Goal: Task Accomplishment & Management: Manage account settings

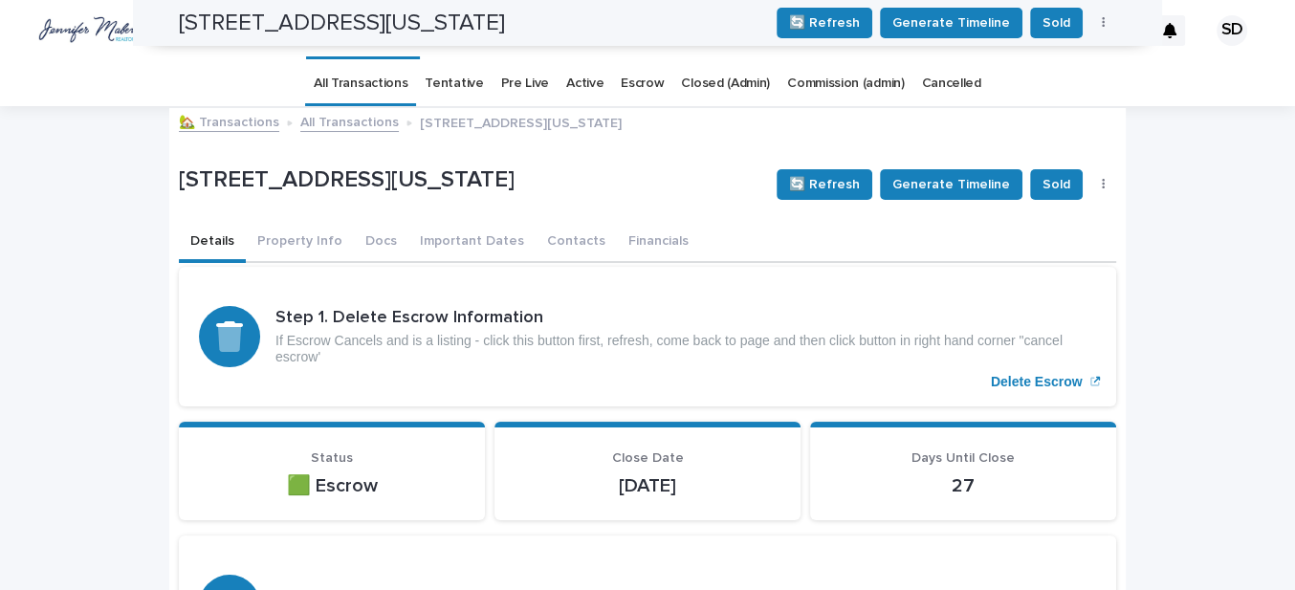
scroll to position [751, 0]
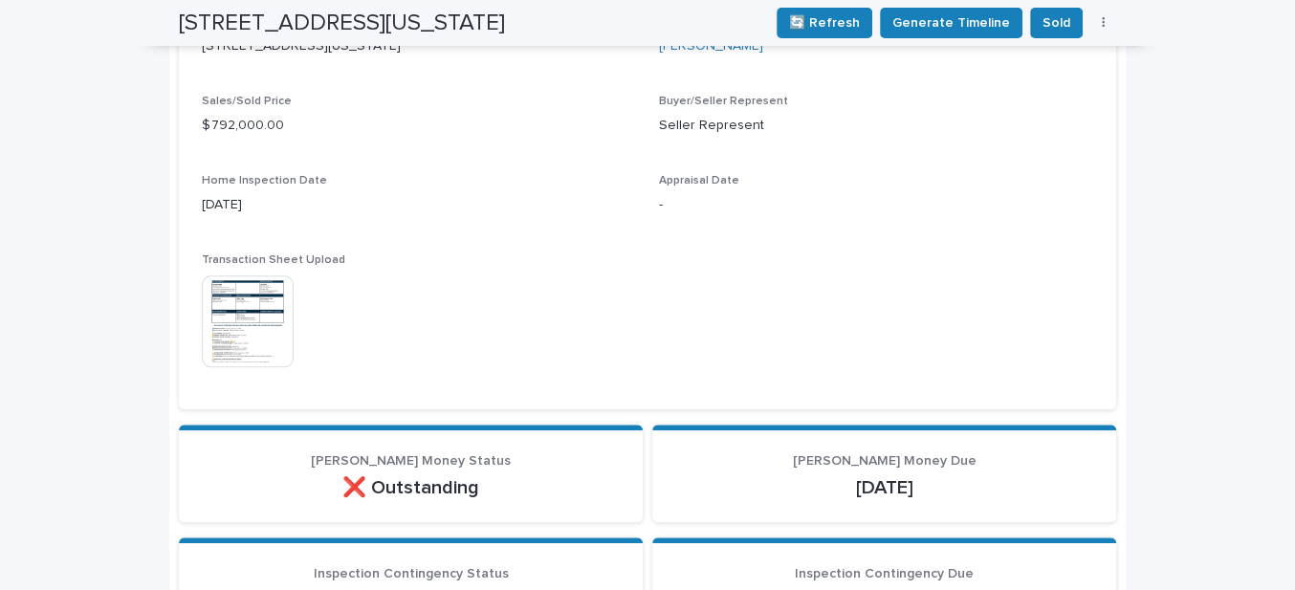
click at [245, 330] on img at bounding box center [248, 321] width 92 height 92
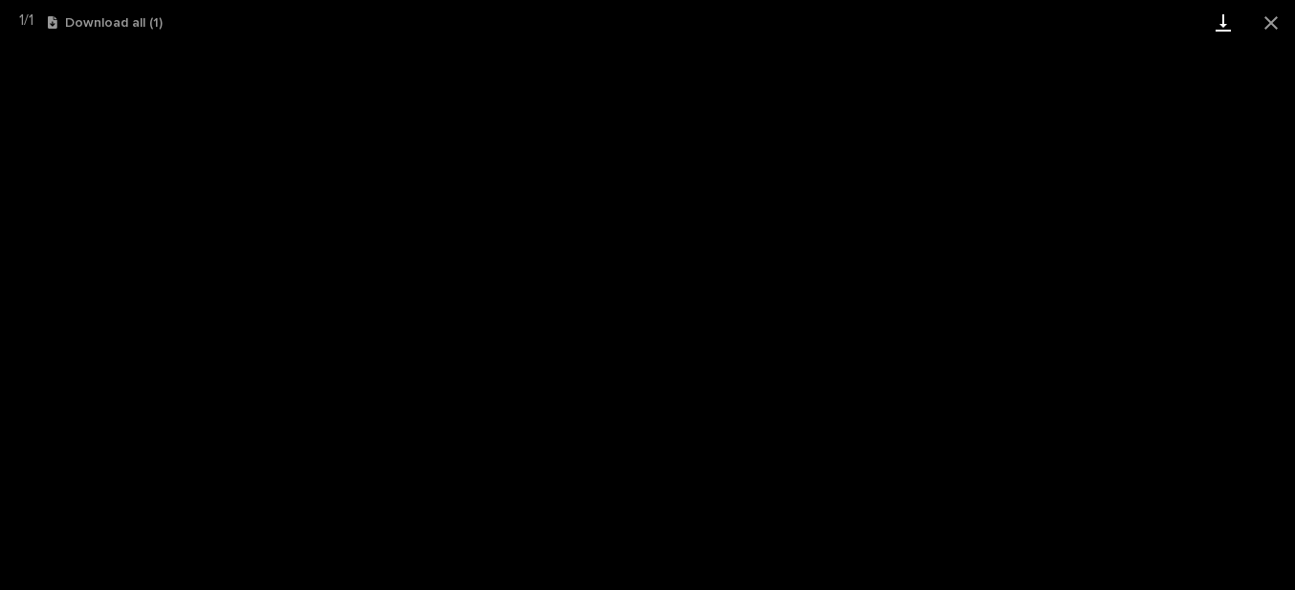
drag, startPoint x: 1266, startPoint y: 25, endPoint x: 1203, endPoint y: 40, distance: 64.9
click at [1264, 25] on button "Close gallery" at bounding box center [1271, 22] width 48 height 45
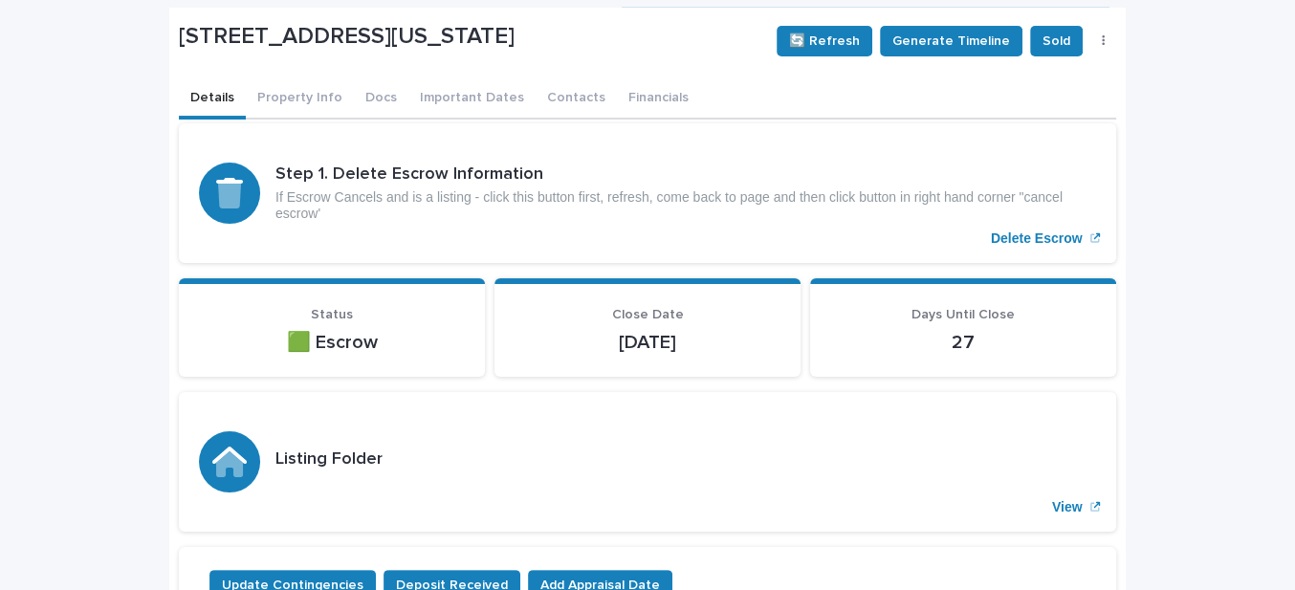
scroll to position [0, 0]
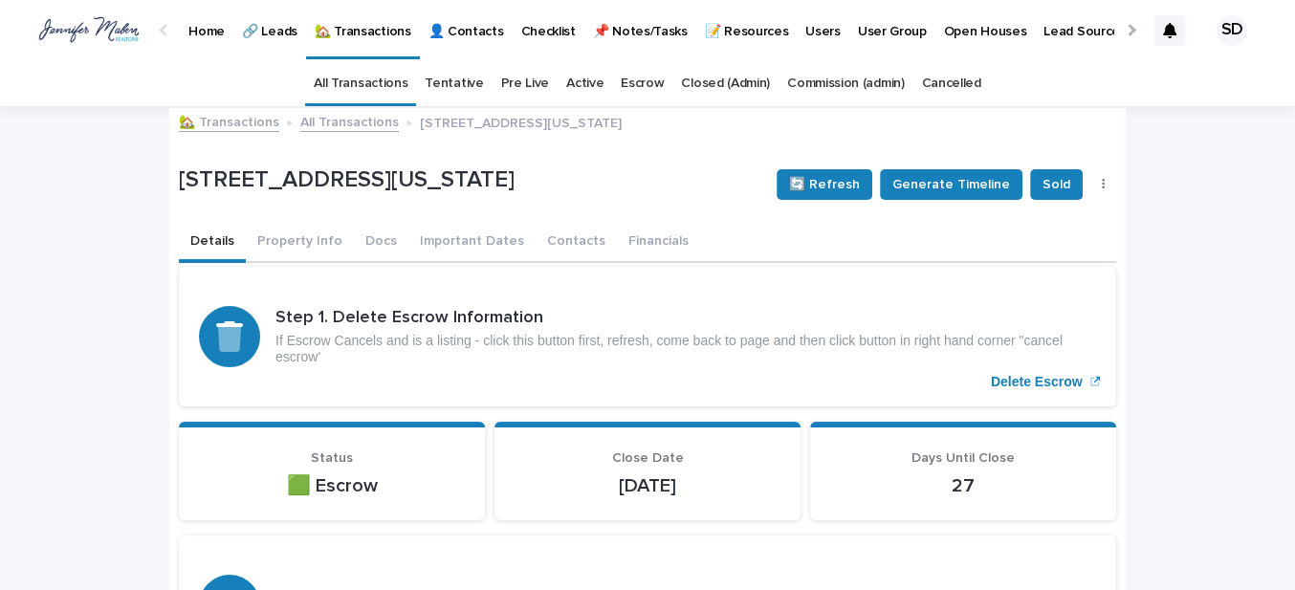
click at [220, 123] on link "🏡 Transactions" at bounding box center [229, 121] width 100 height 22
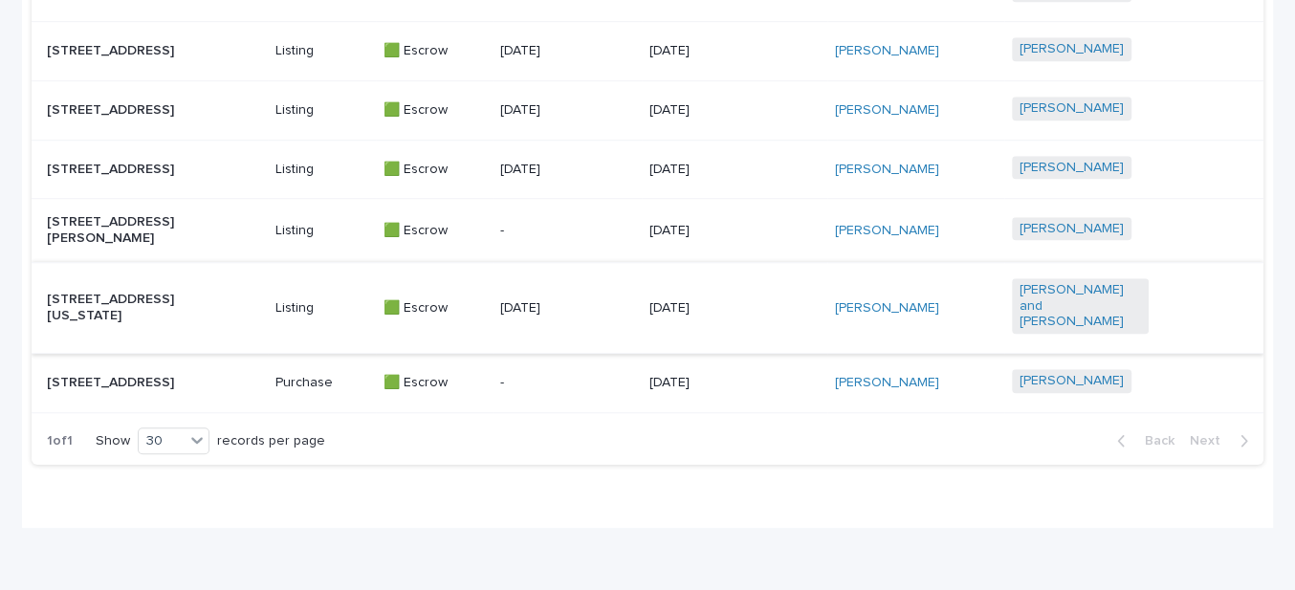
scroll to position [1123, 0]
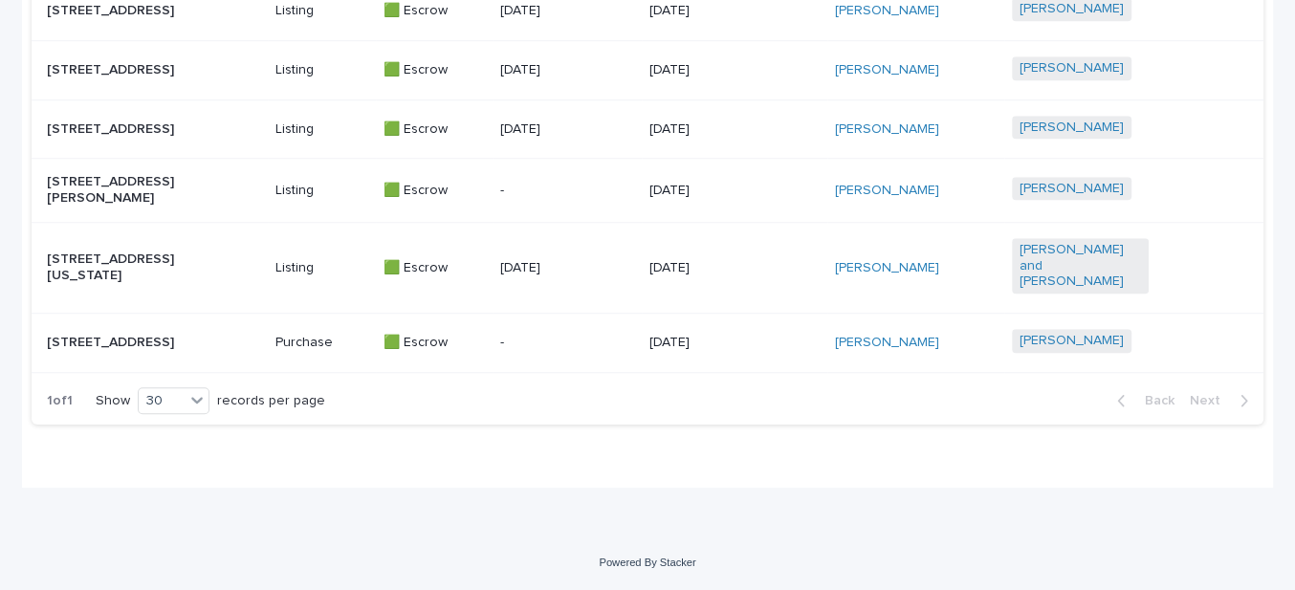
click at [163, 335] on p "[STREET_ADDRESS]" at bounding box center [115, 343] width 137 height 16
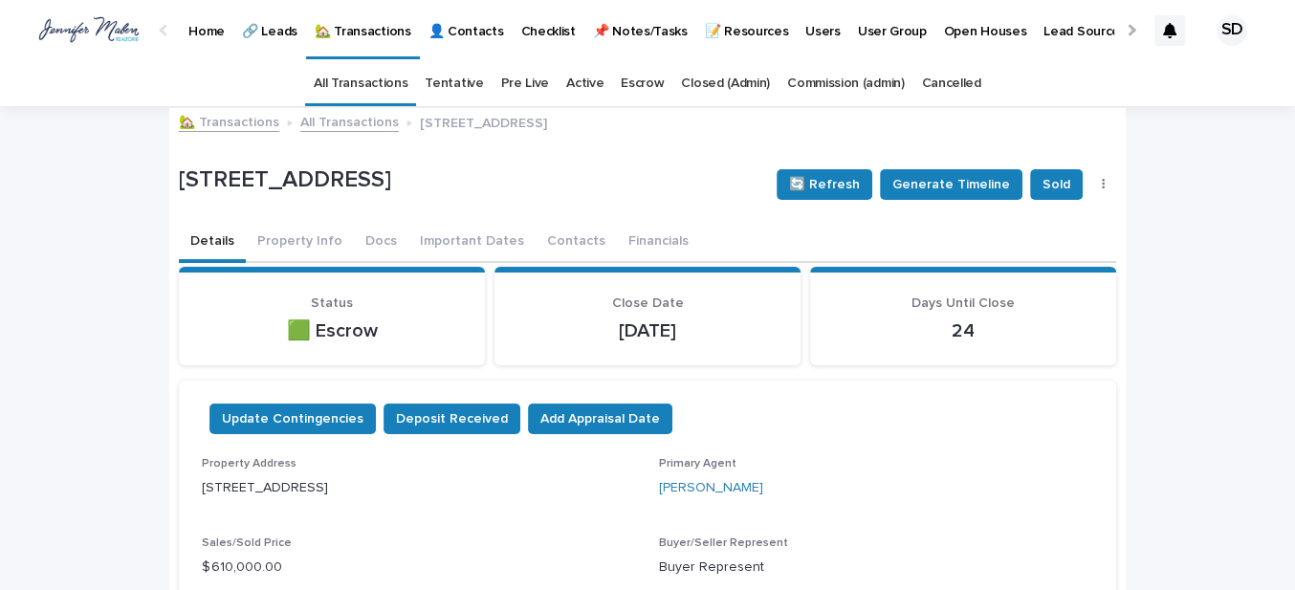
click at [540, 236] on button "Contacts" at bounding box center [575, 243] width 81 height 40
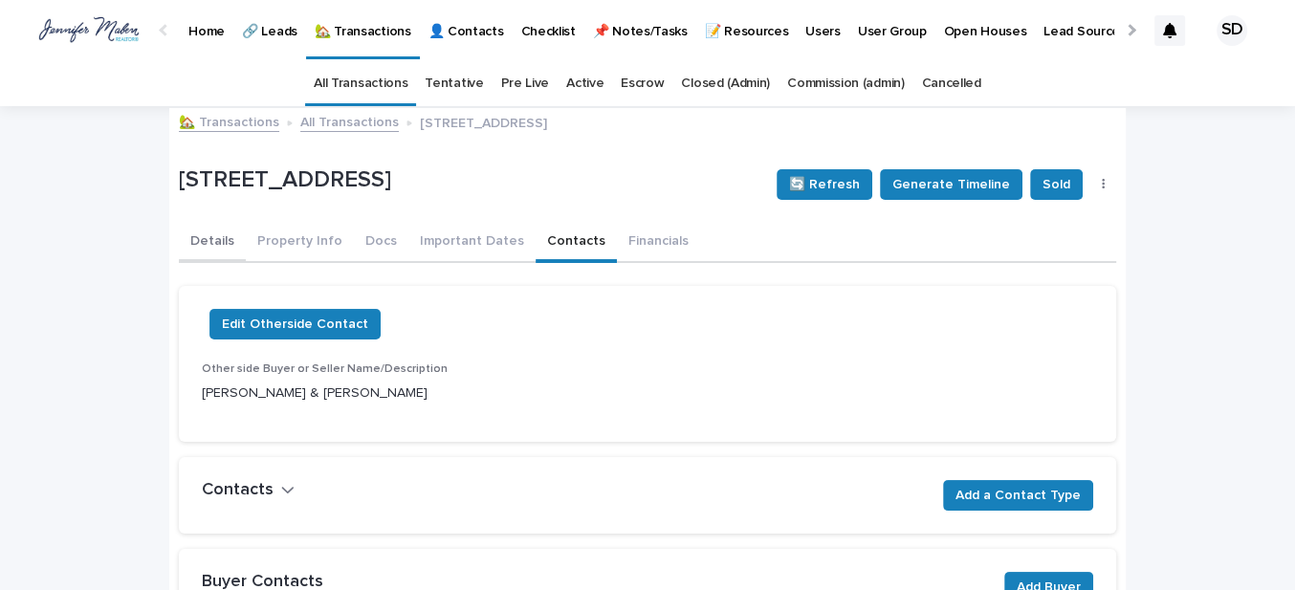
click at [193, 244] on button "Details" at bounding box center [212, 243] width 67 height 40
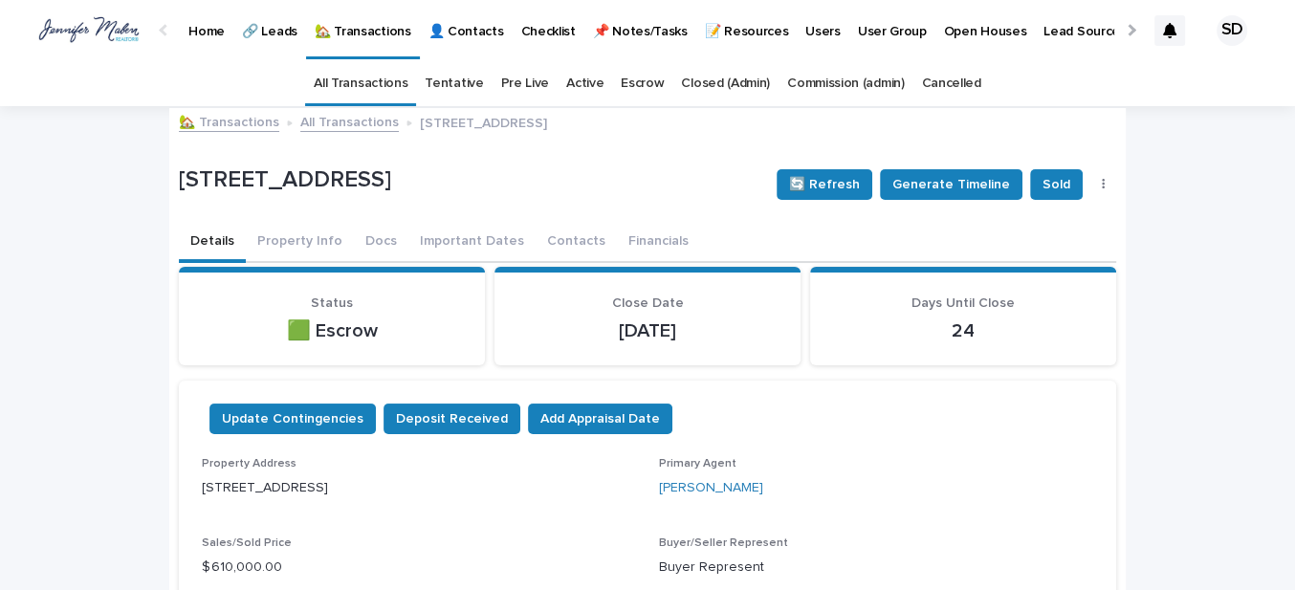
click at [241, 120] on link "🏡 Transactions" at bounding box center [229, 121] width 100 height 22
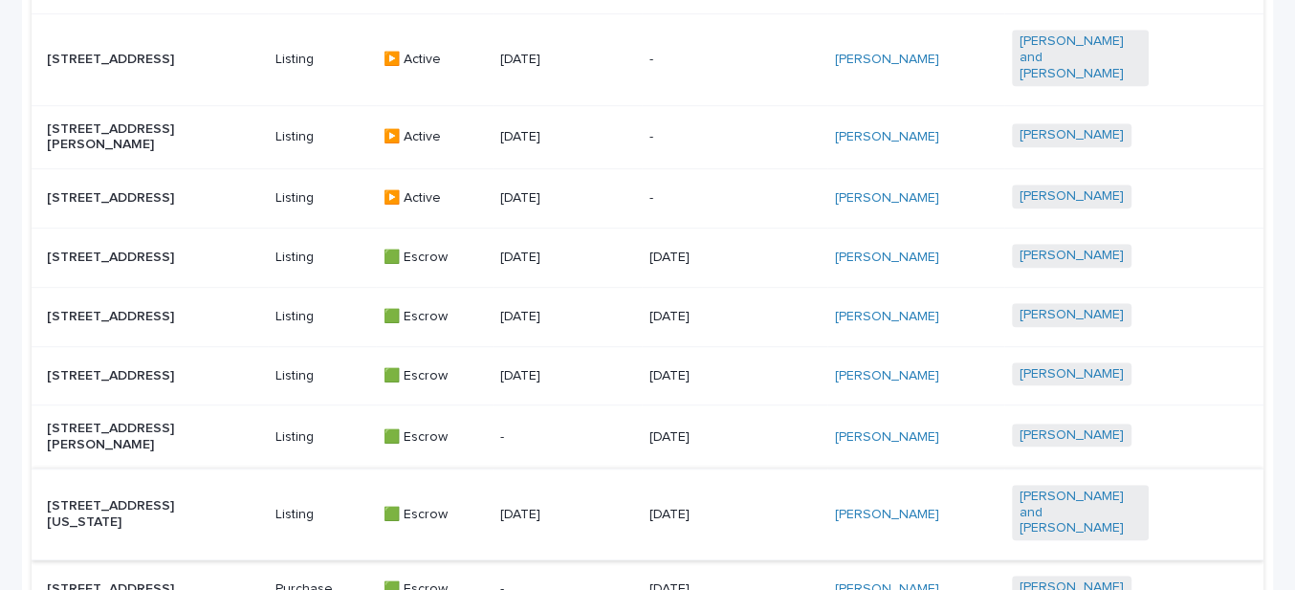
scroll to position [862, 0]
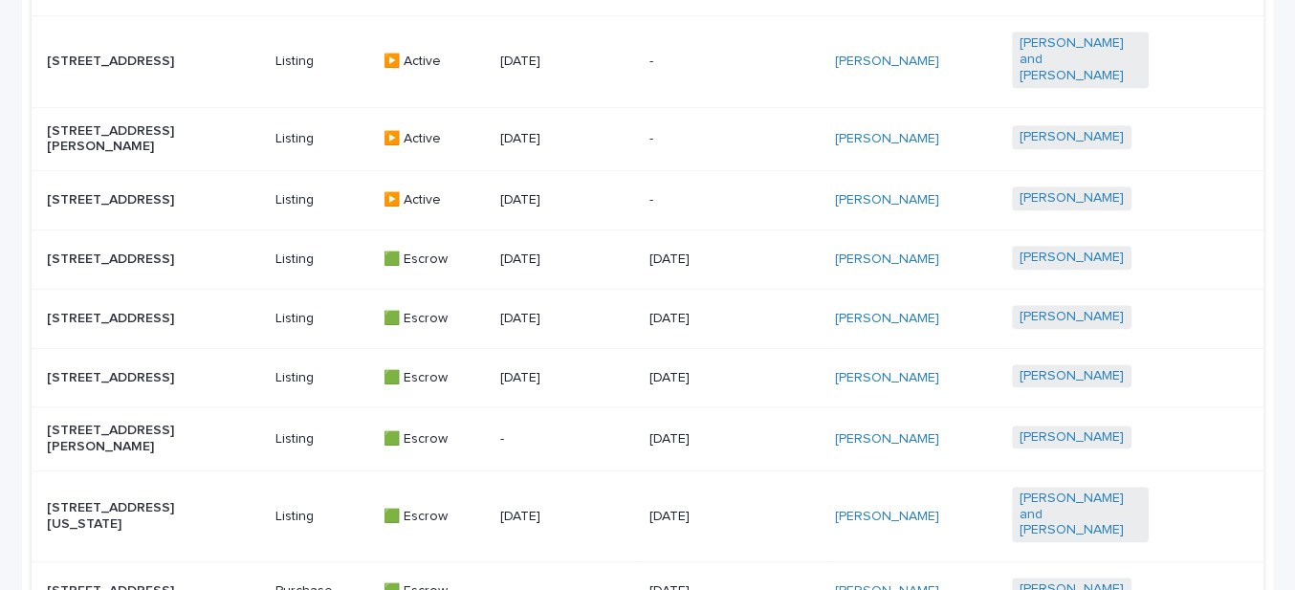
click at [139, 251] on p "[STREET_ADDRESS]" at bounding box center [115, 259] width 137 height 16
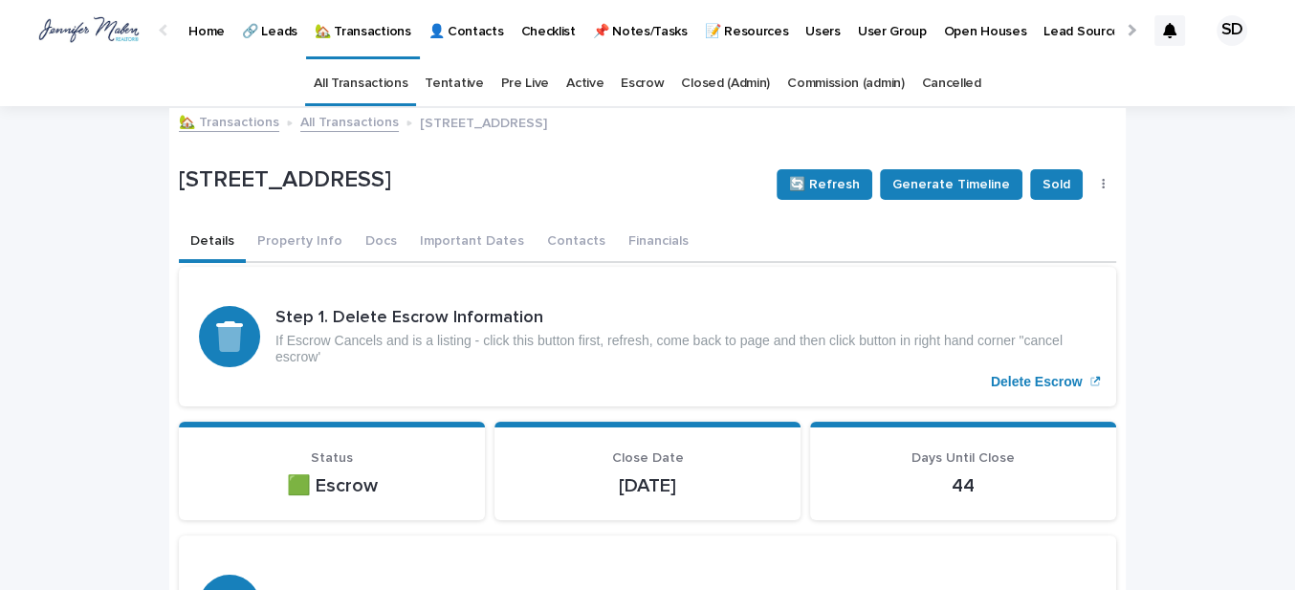
click at [211, 117] on link "🏡 Transactions" at bounding box center [229, 121] width 100 height 22
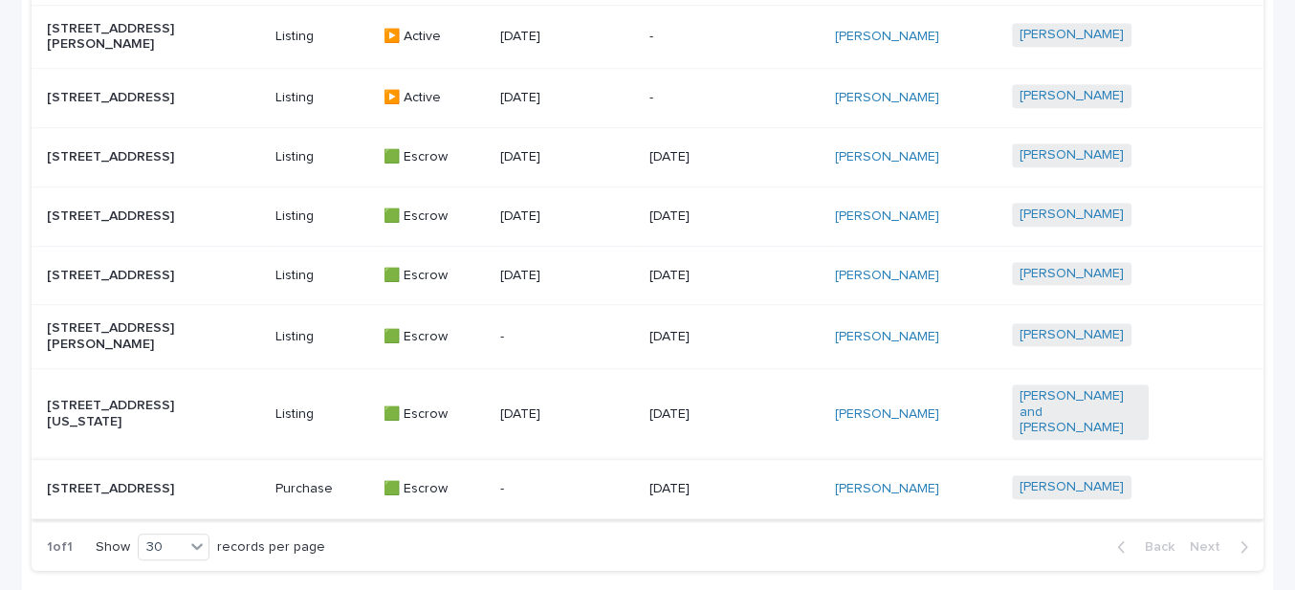
scroll to position [949, 0]
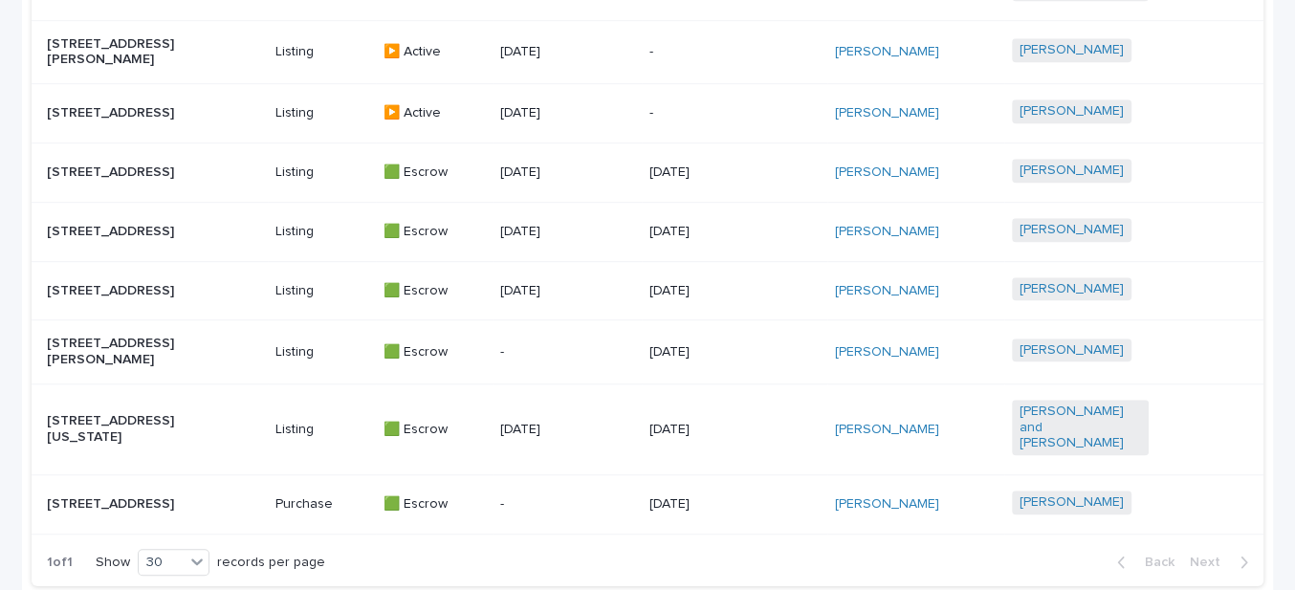
click at [137, 224] on p "[STREET_ADDRESS]" at bounding box center [115, 232] width 137 height 16
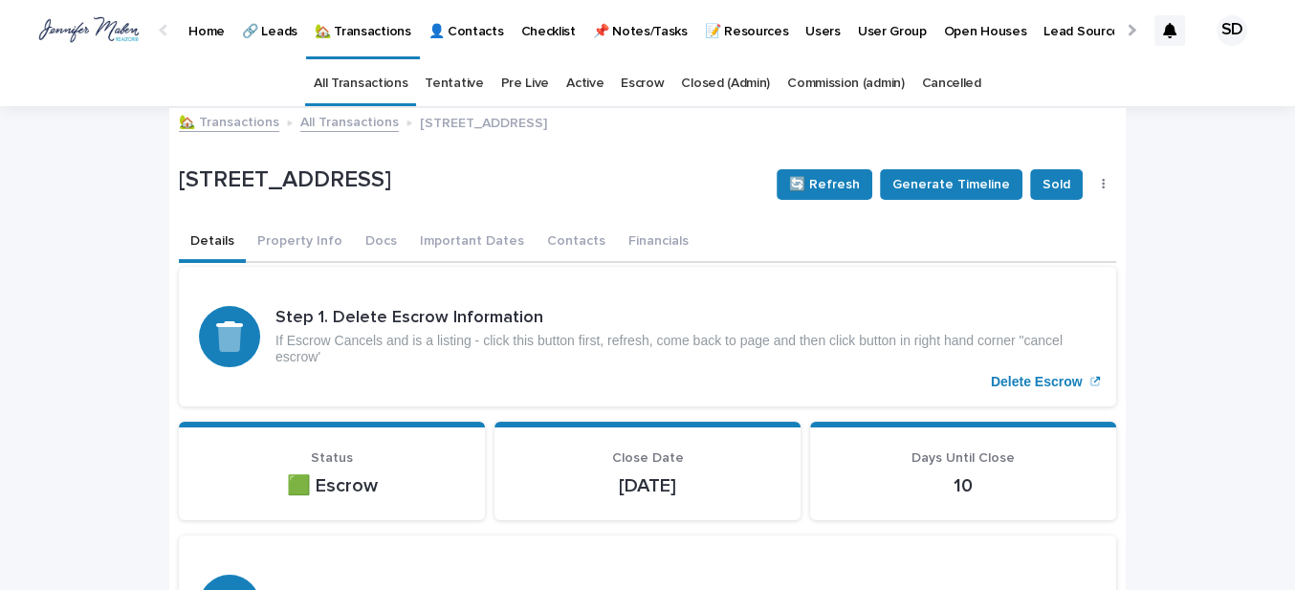
click at [228, 120] on link "🏡 Transactions" at bounding box center [229, 121] width 100 height 22
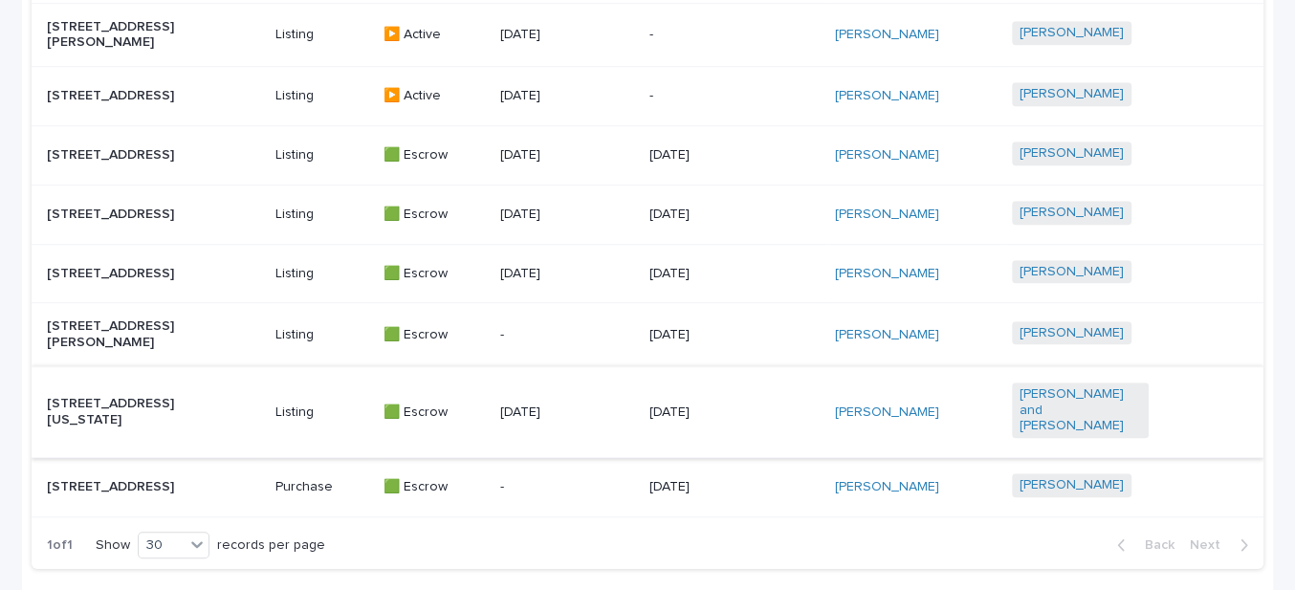
scroll to position [949, 0]
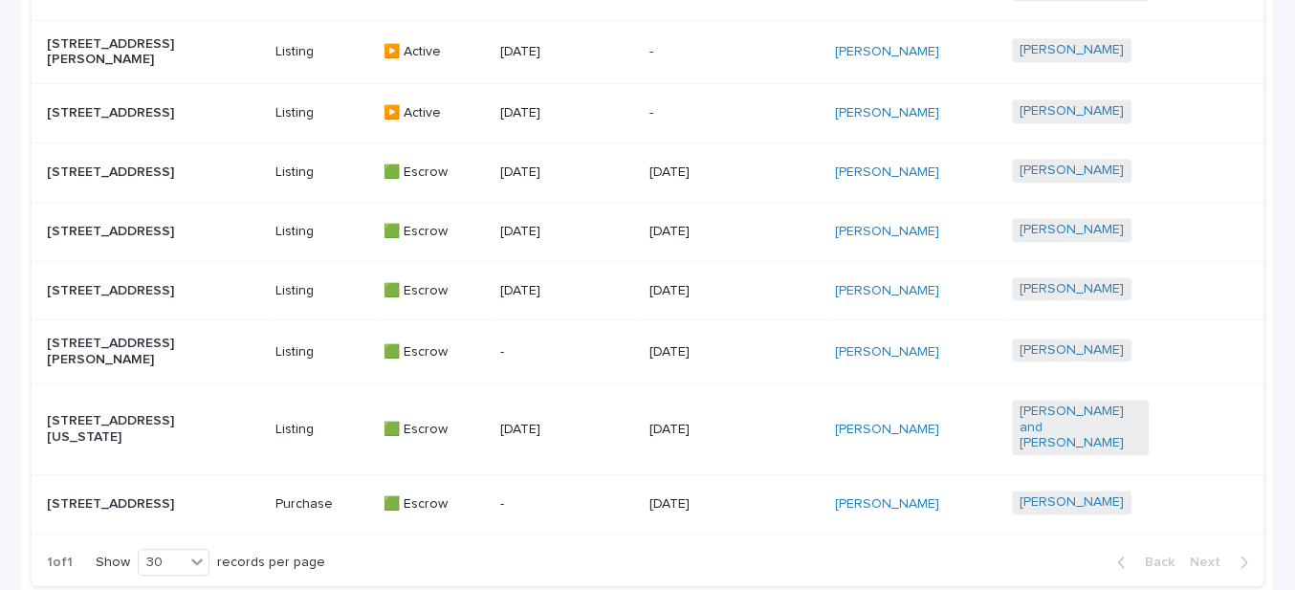
click at [101, 283] on p "[STREET_ADDRESS]" at bounding box center [115, 291] width 137 height 16
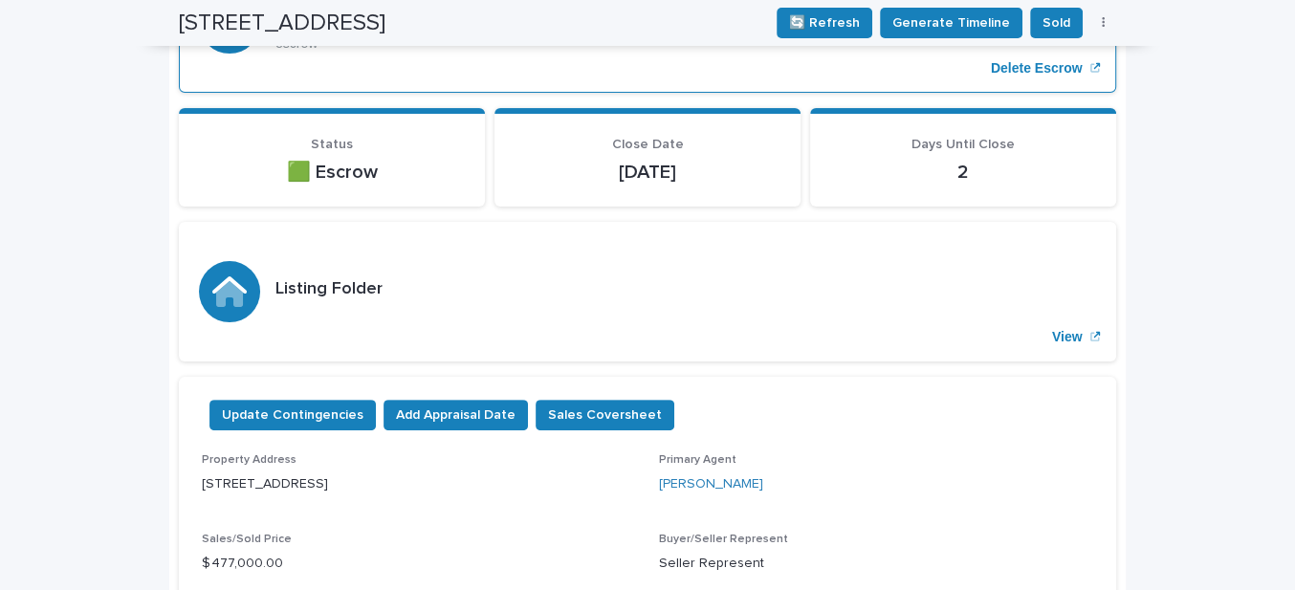
scroll to position [86, 0]
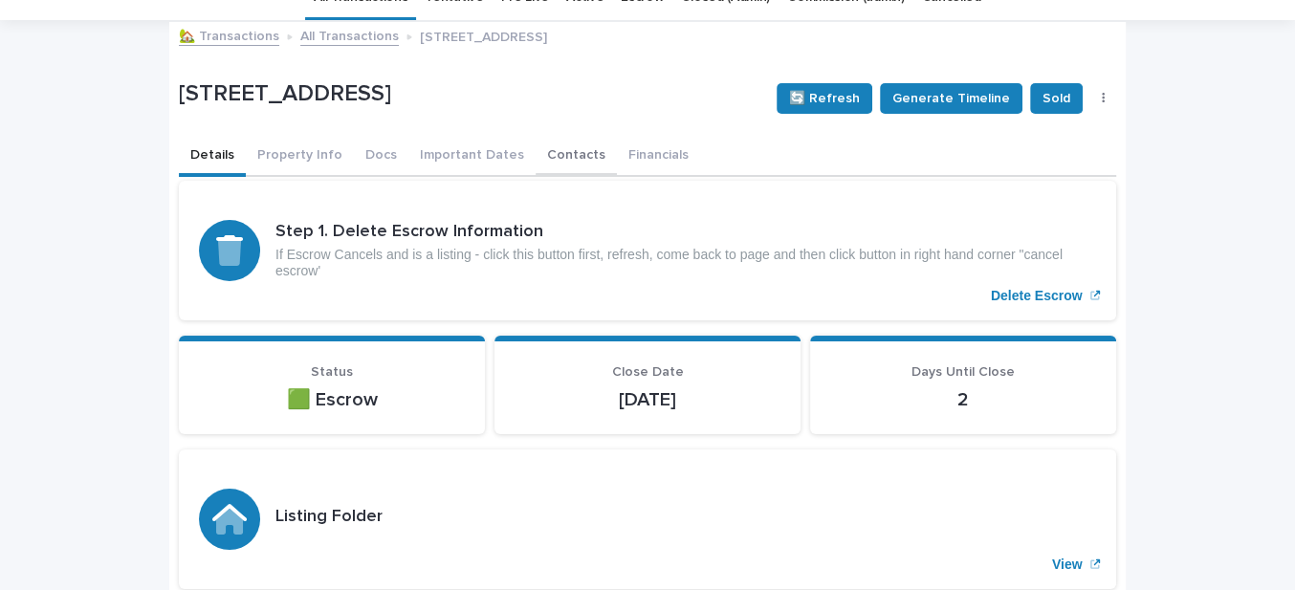
click at [538, 152] on button "Contacts" at bounding box center [575, 157] width 81 height 40
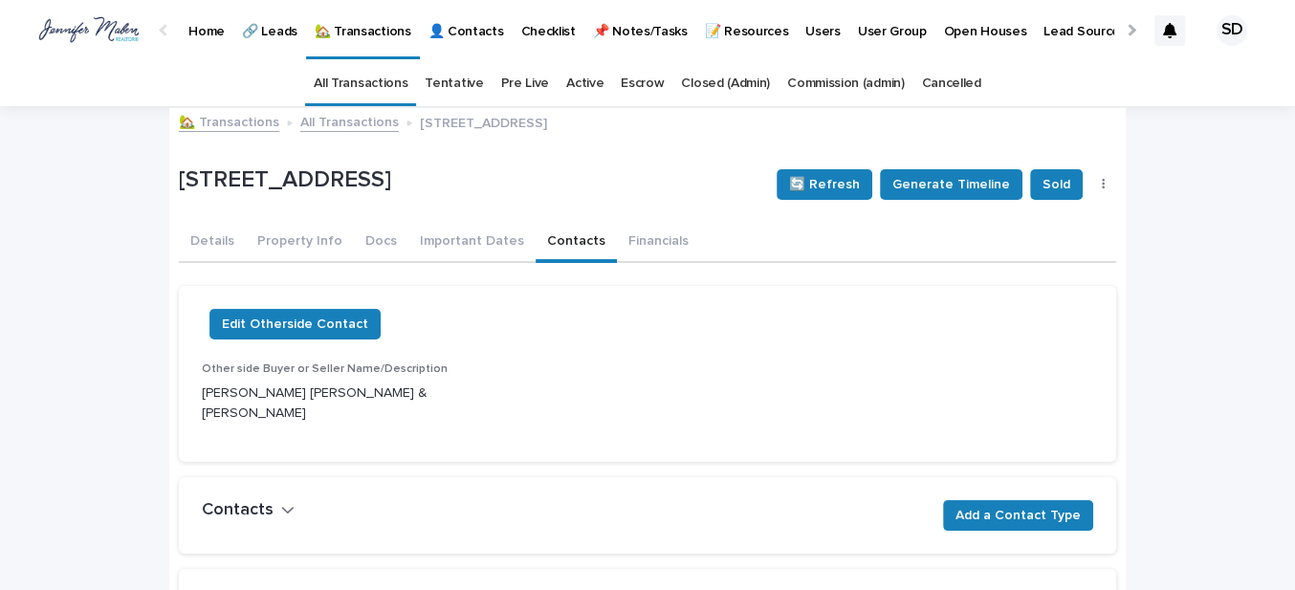
click at [216, 120] on link "🏡 Transactions" at bounding box center [229, 121] width 100 height 22
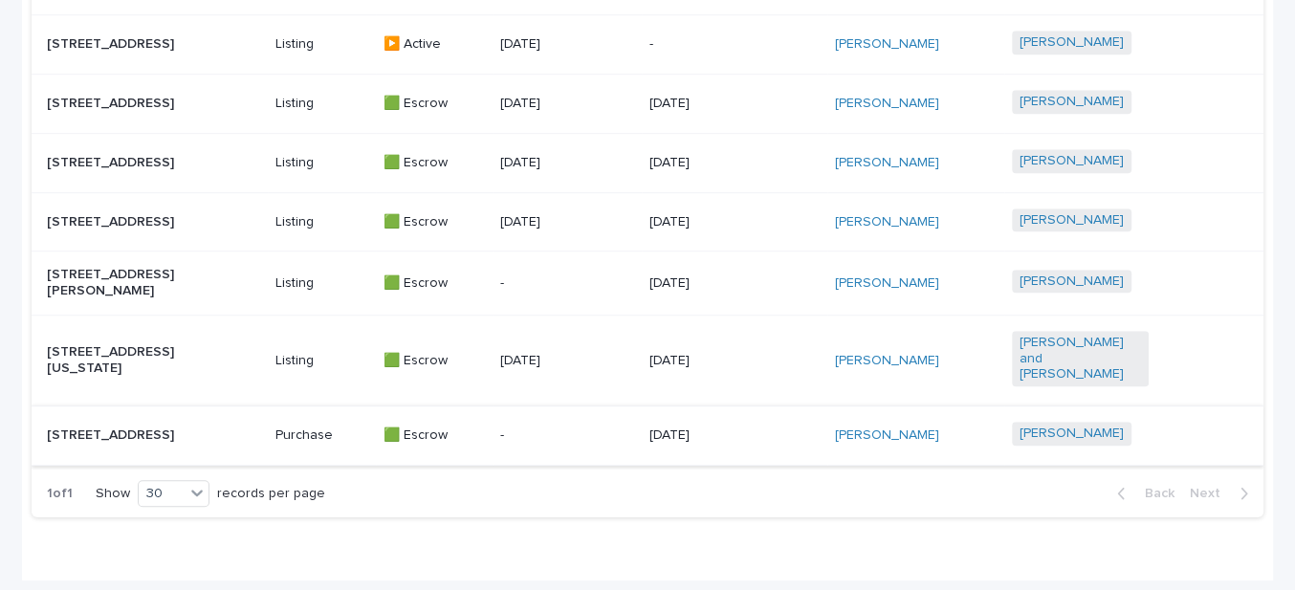
scroll to position [1123, 0]
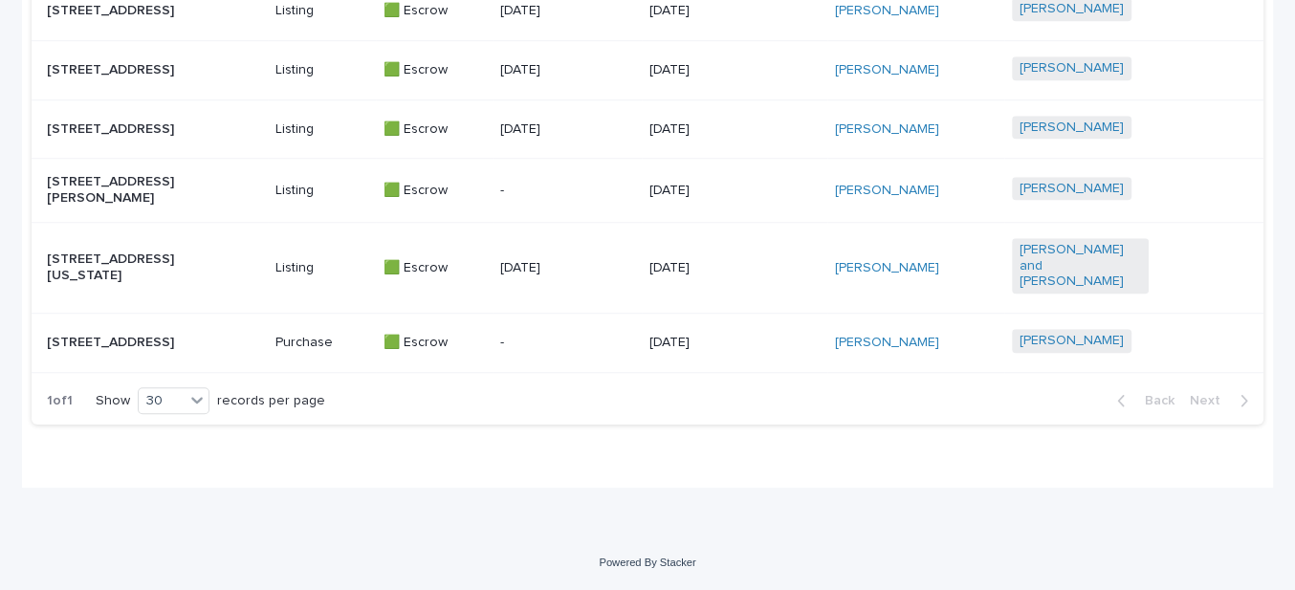
click at [122, 121] on p "[STREET_ADDRESS]" at bounding box center [115, 129] width 137 height 16
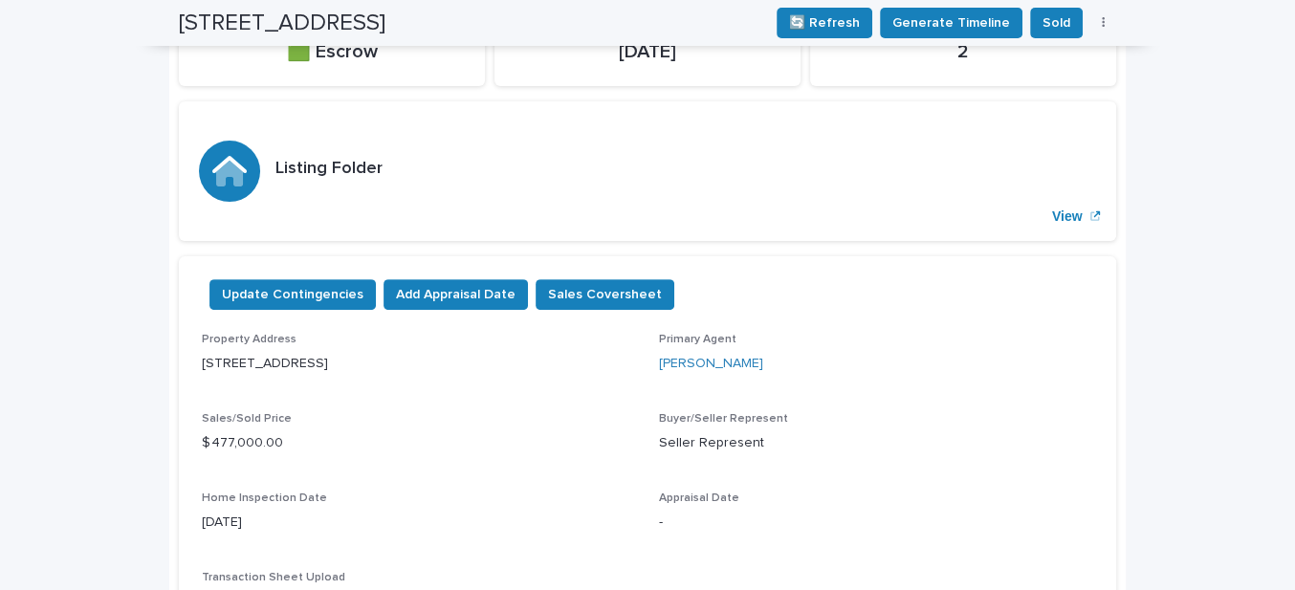
scroll to position [86, 0]
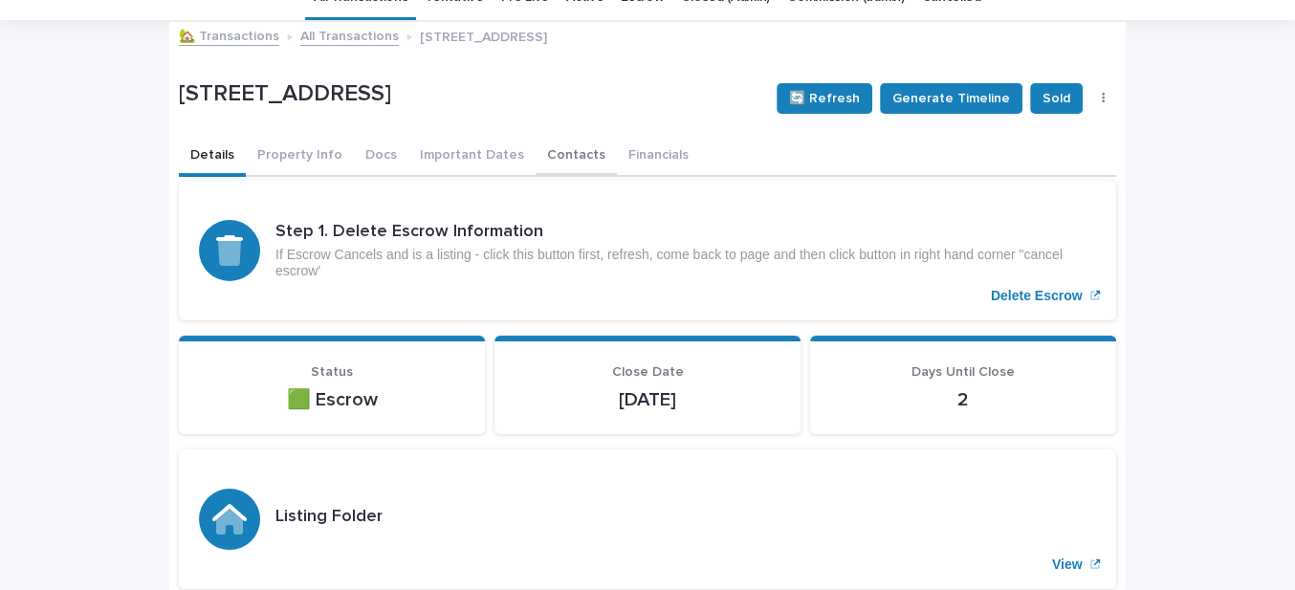
click at [547, 152] on button "Contacts" at bounding box center [575, 157] width 81 height 40
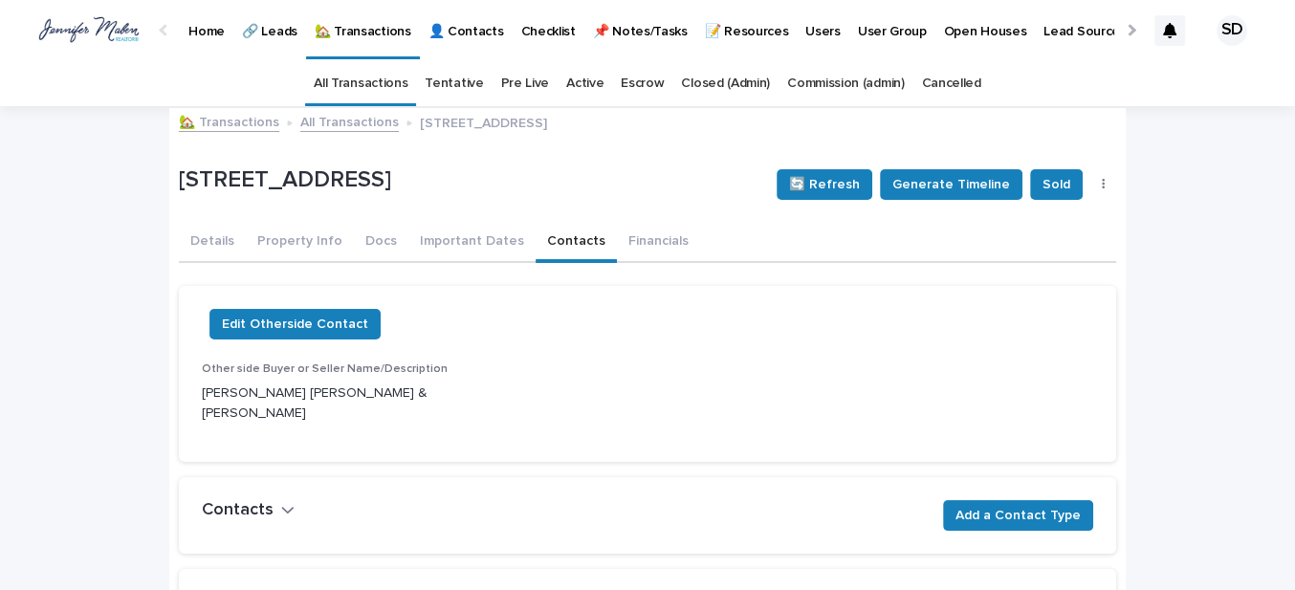
click at [232, 121] on link "🏡 Transactions" at bounding box center [229, 121] width 100 height 22
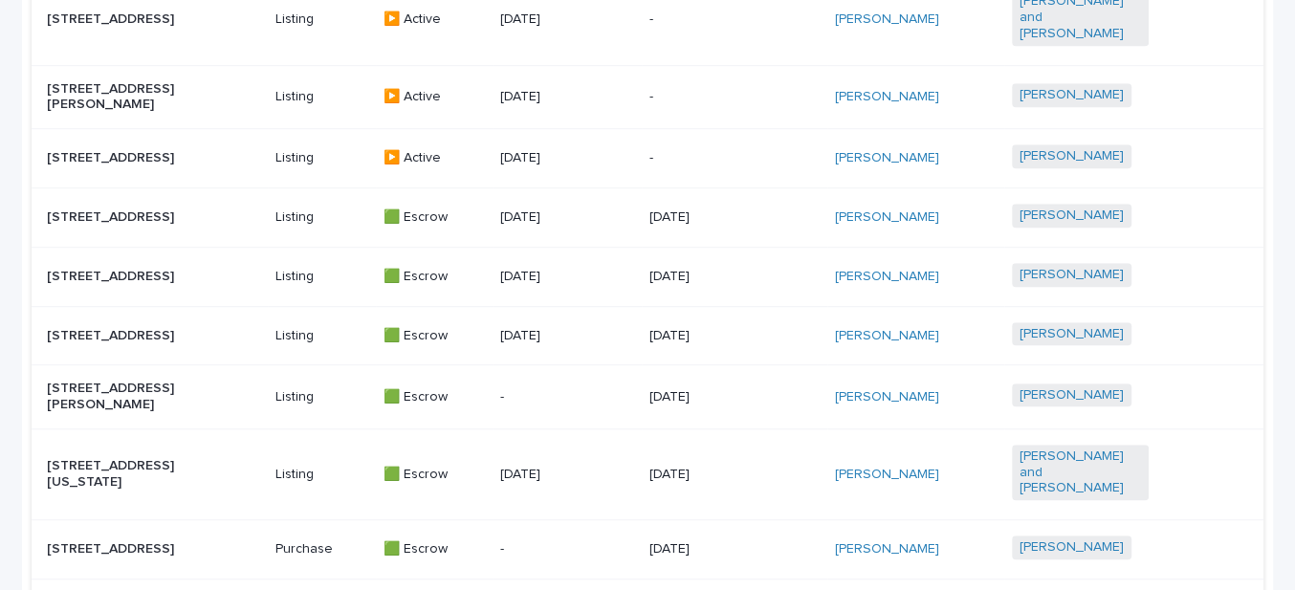
scroll to position [1123, 0]
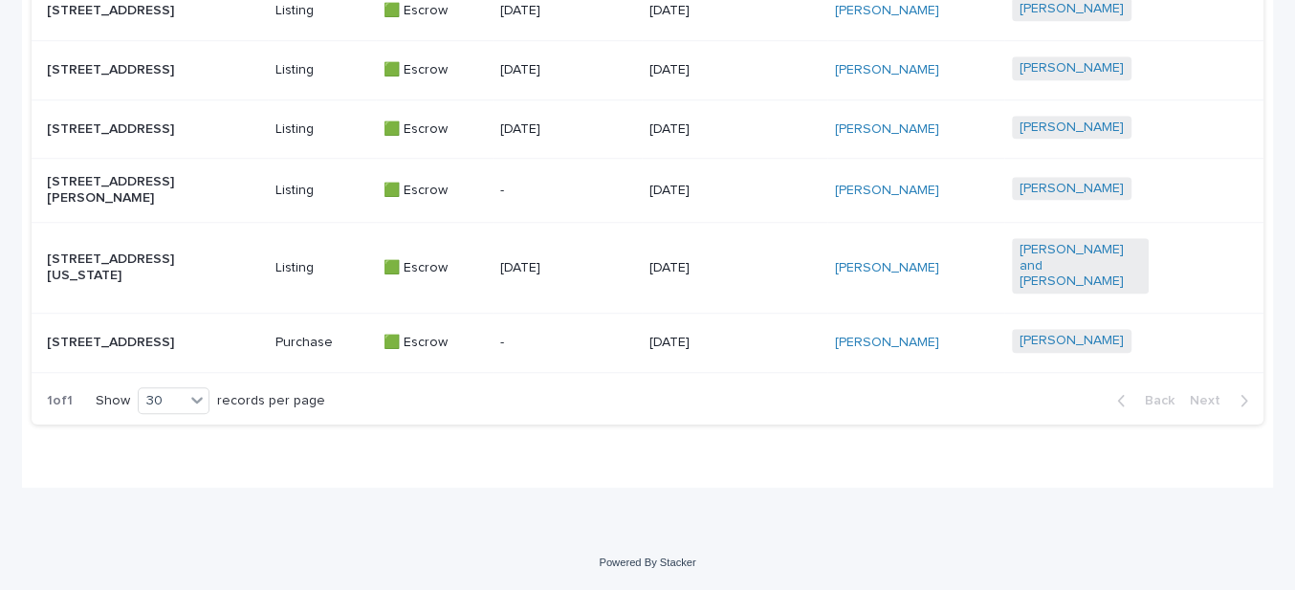
click at [126, 188] on p "[STREET_ADDRESS][PERSON_NAME]" at bounding box center [115, 190] width 137 height 33
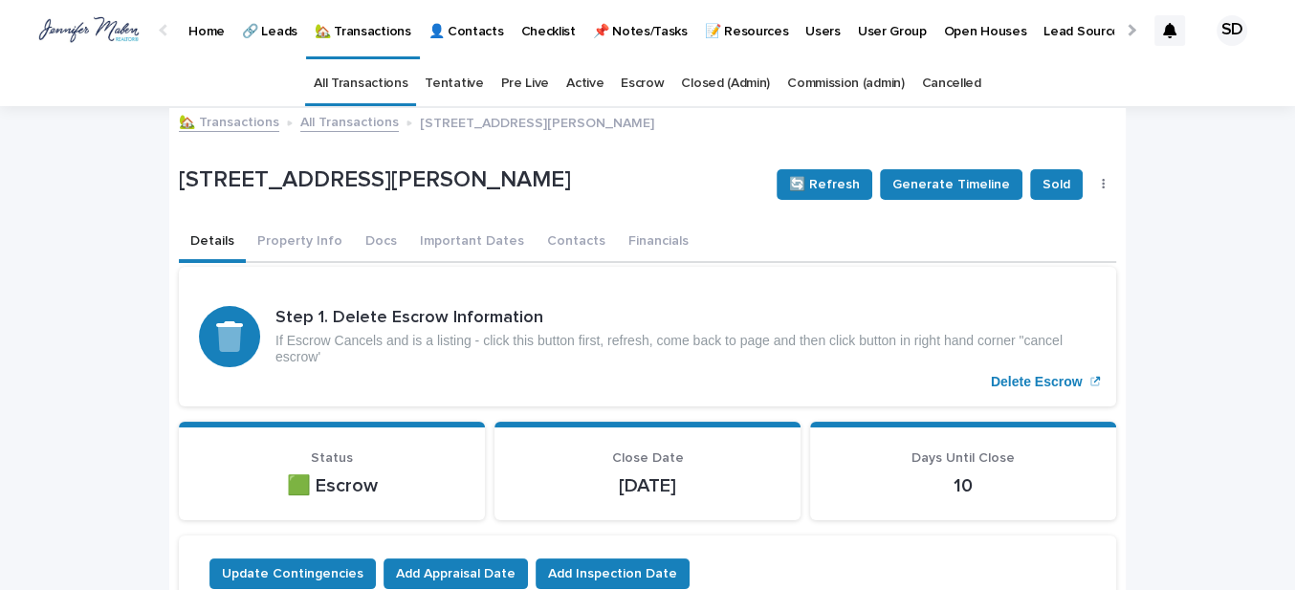
click at [221, 128] on link "🏡 Transactions" at bounding box center [229, 121] width 100 height 22
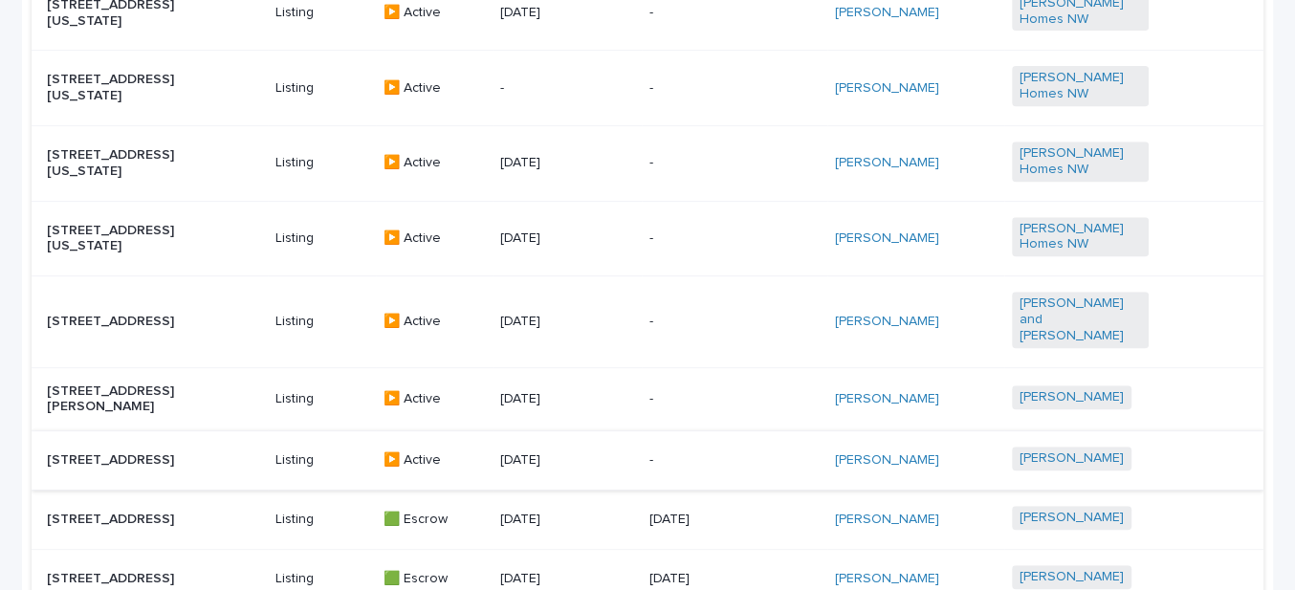
scroll to position [1123, 0]
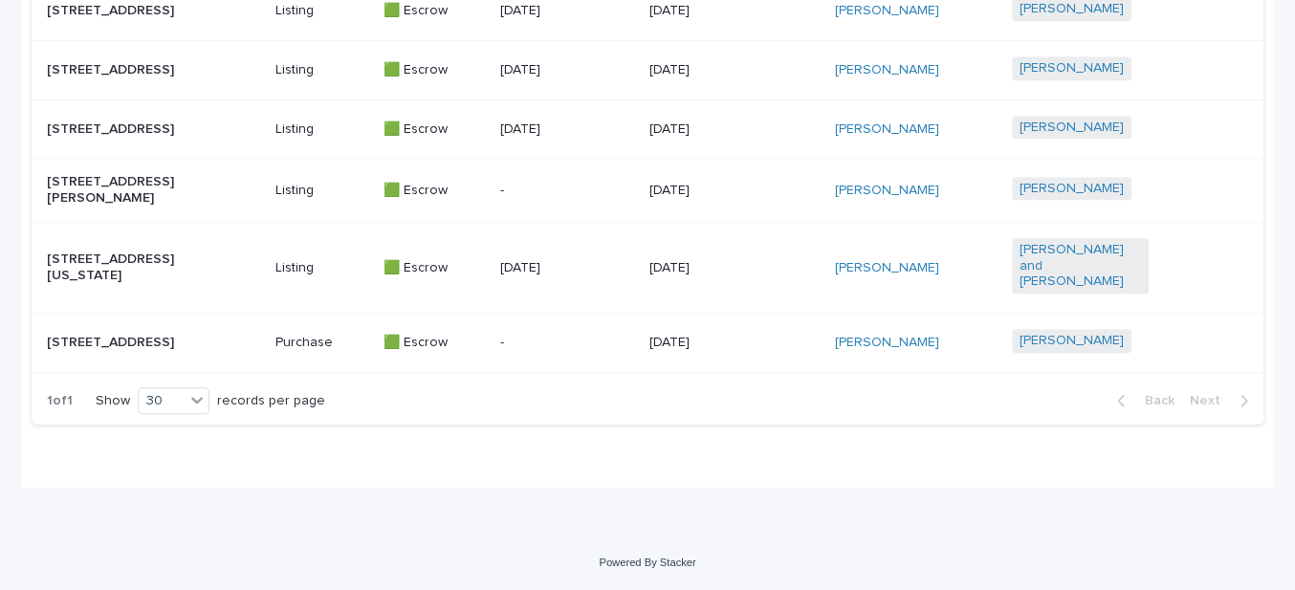
click at [96, 251] on p "[STREET_ADDRESS][US_STATE]" at bounding box center [115, 267] width 137 height 33
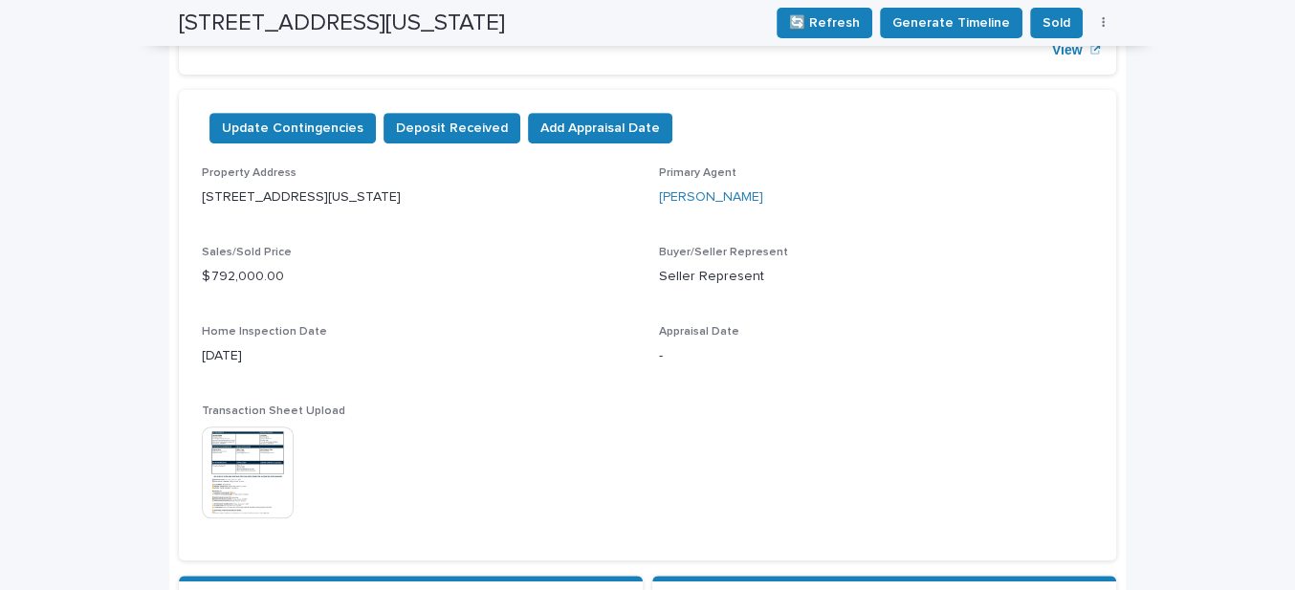
scroll to position [782, 0]
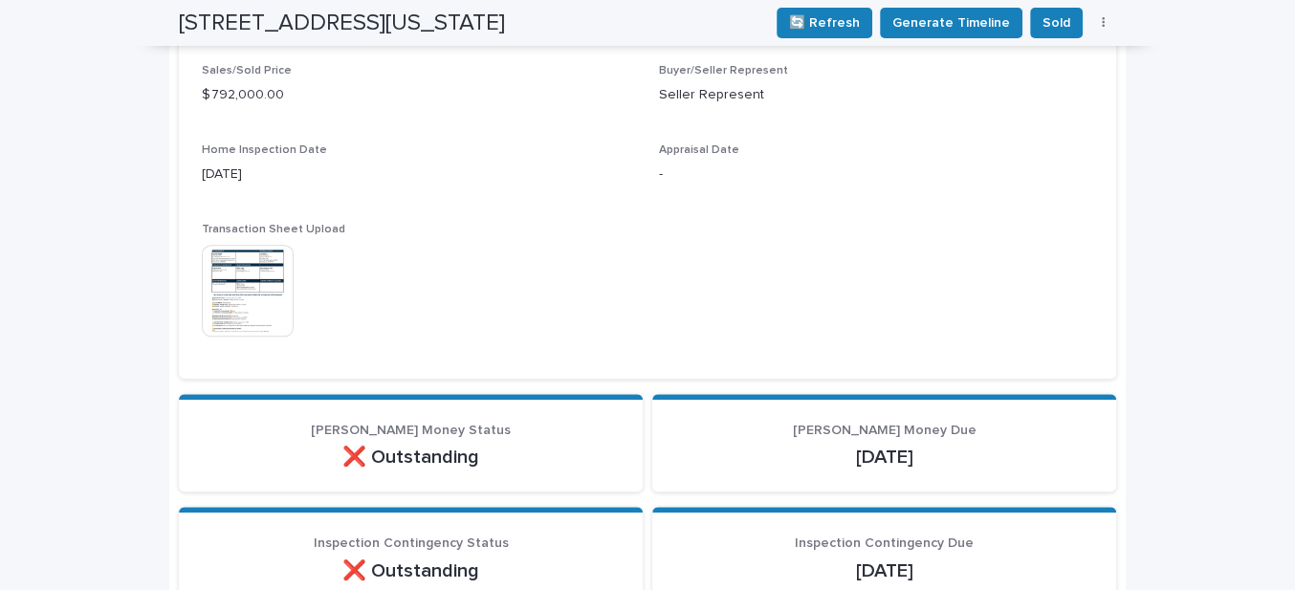
click at [233, 271] on img at bounding box center [248, 291] width 92 height 92
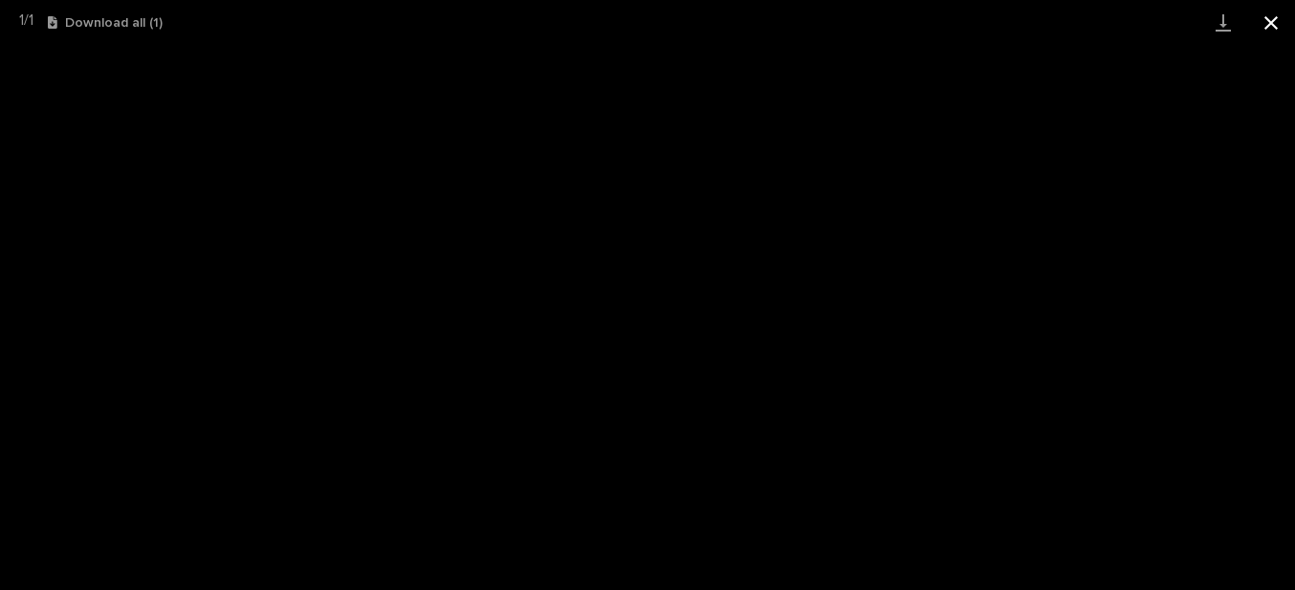
click at [1272, 25] on button "Close gallery" at bounding box center [1271, 22] width 48 height 45
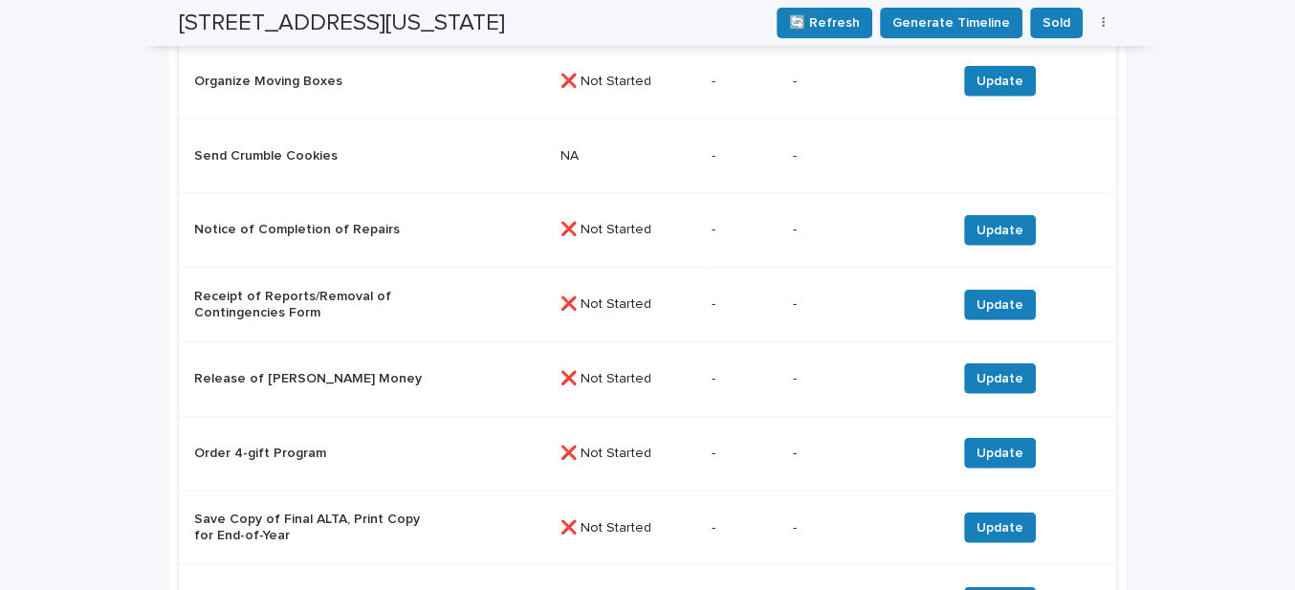
scroll to position [3215, 0]
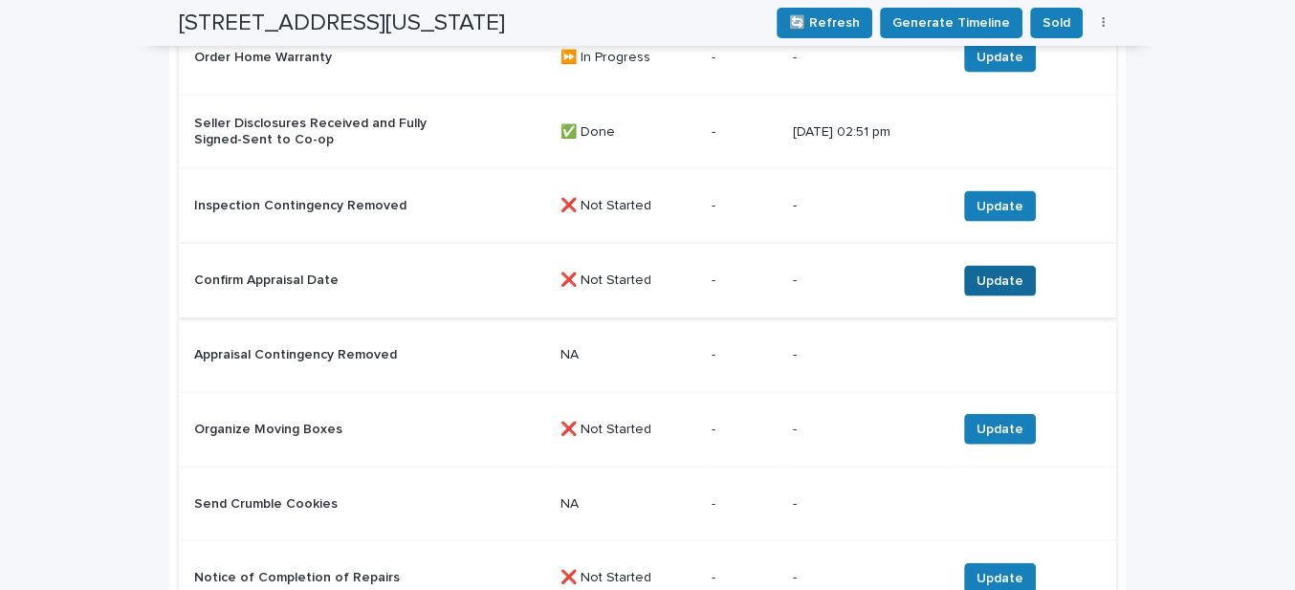
click at [979, 272] on span "Update" at bounding box center [999, 281] width 47 height 19
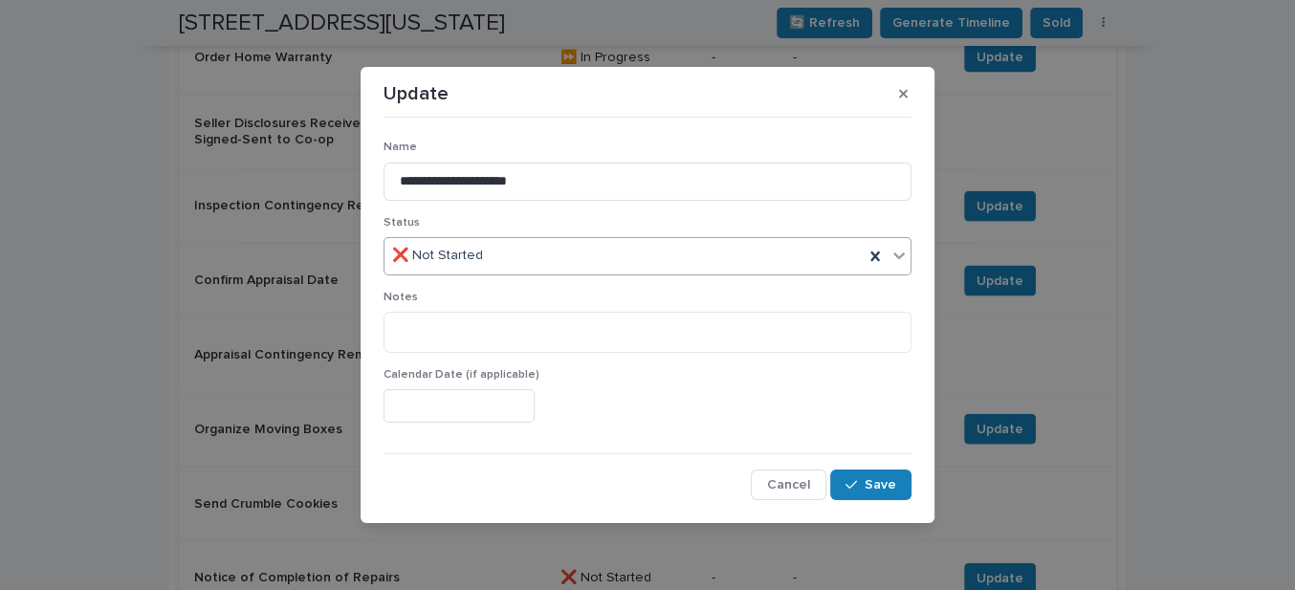
click at [543, 261] on div "❌ Not Started" at bounding box center [623, 256] width 479 height 32
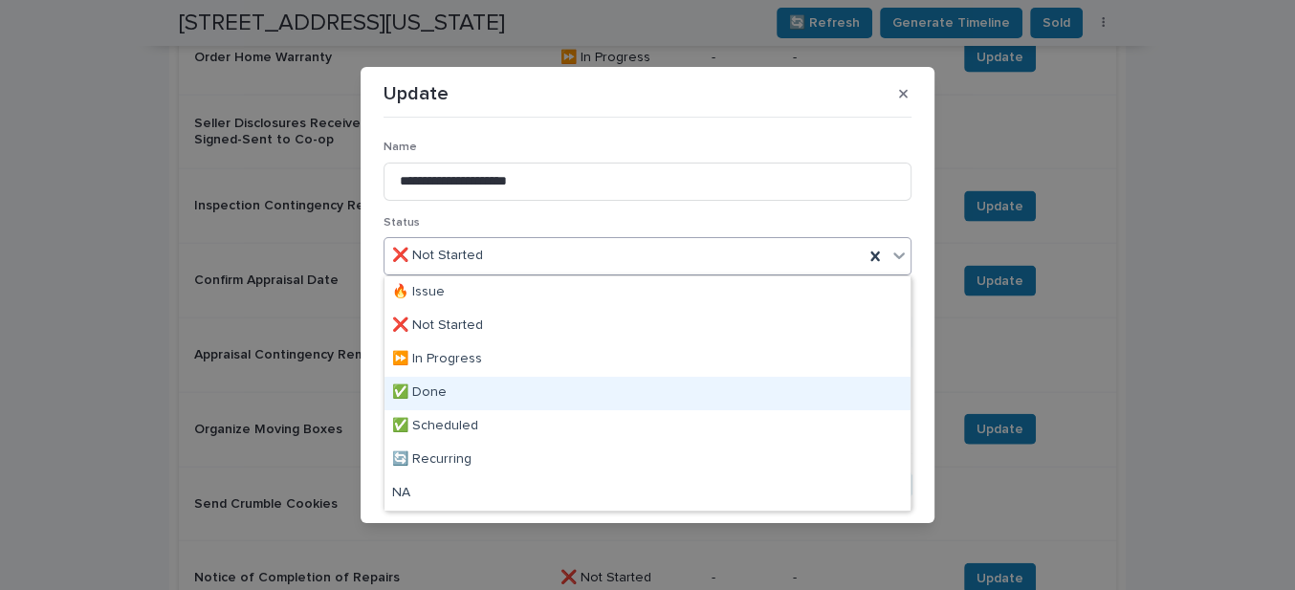
click at [440, 389] on div "✅ Done" at bounding box center [647, 393] width 526 height 33
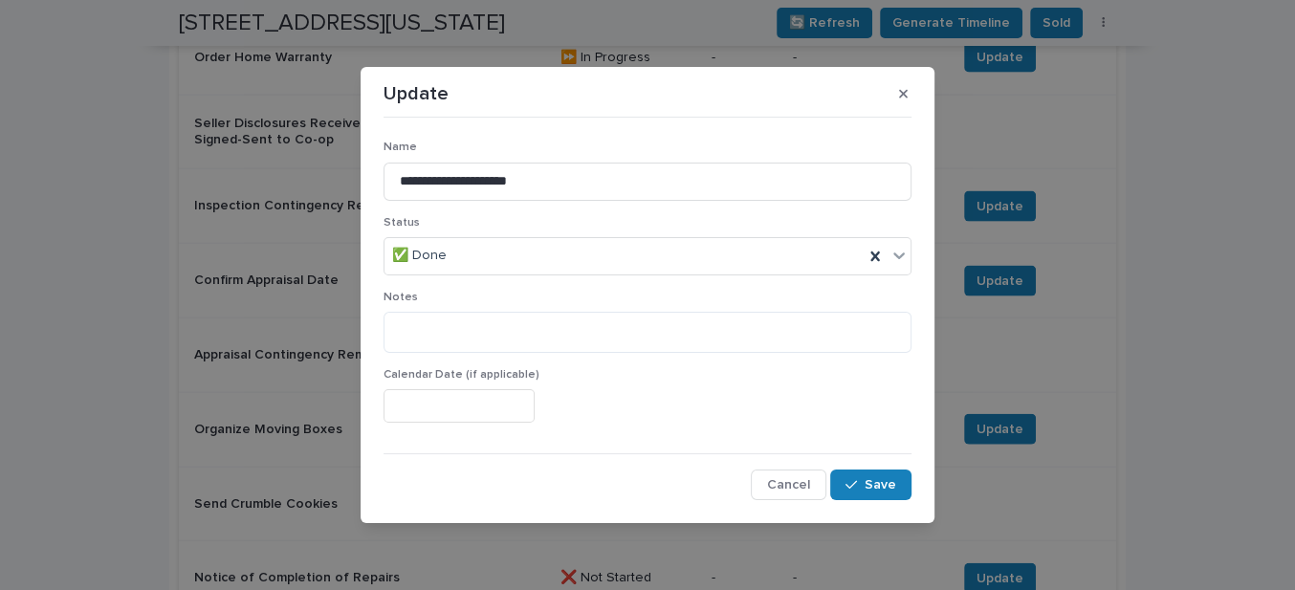
drag, startPoint x: 874, startPoint y: 474, endPoint x: 849, endPoint y: 464, distance: 27.0
click at [874, 474] on button "Save" at bounding box center [870, 484] width 81 height 31
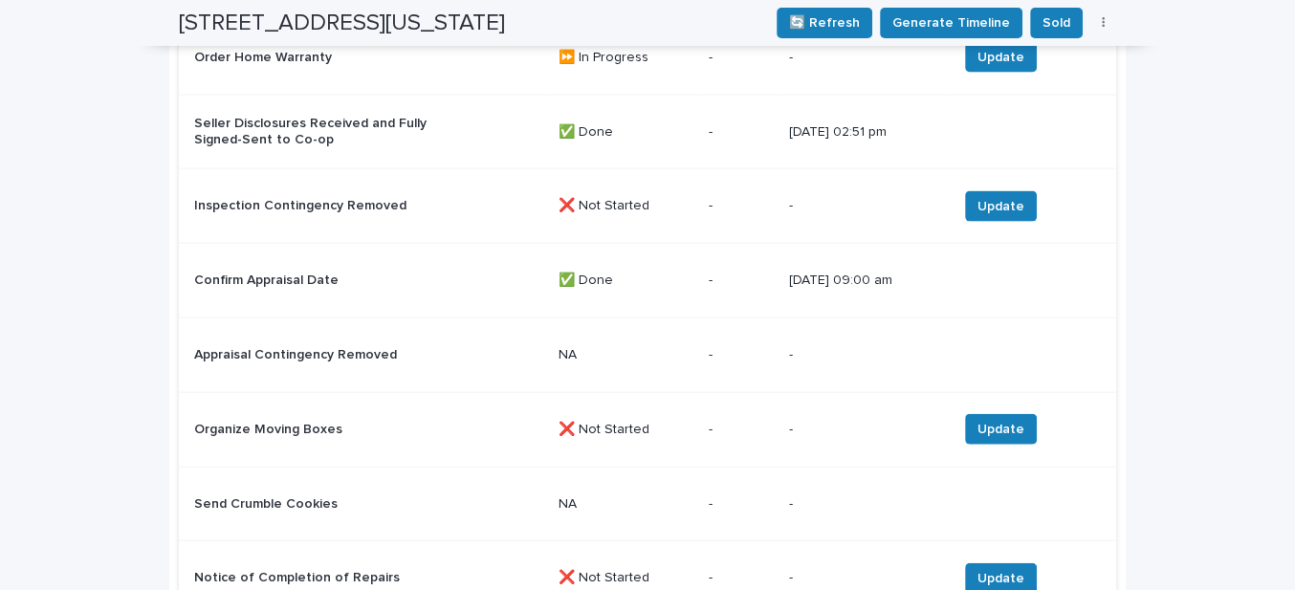
click at [649, 272] on p "✅ Done" at bounding box center [624, 280] width 135 height 16
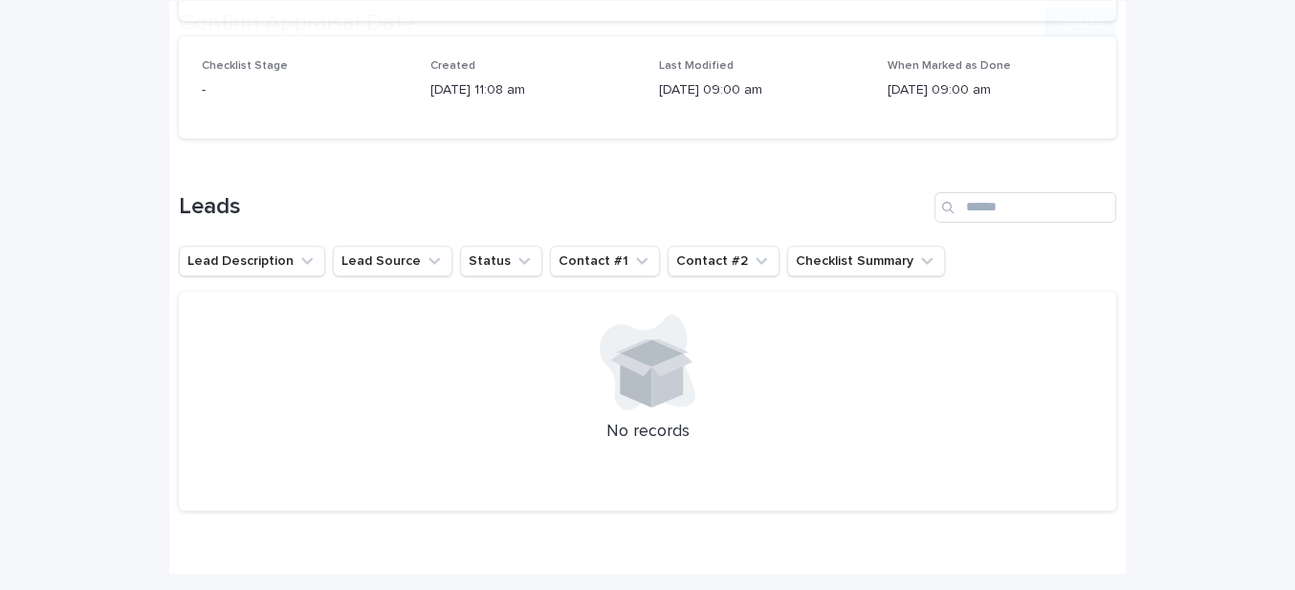
scroll to position [408, 0]
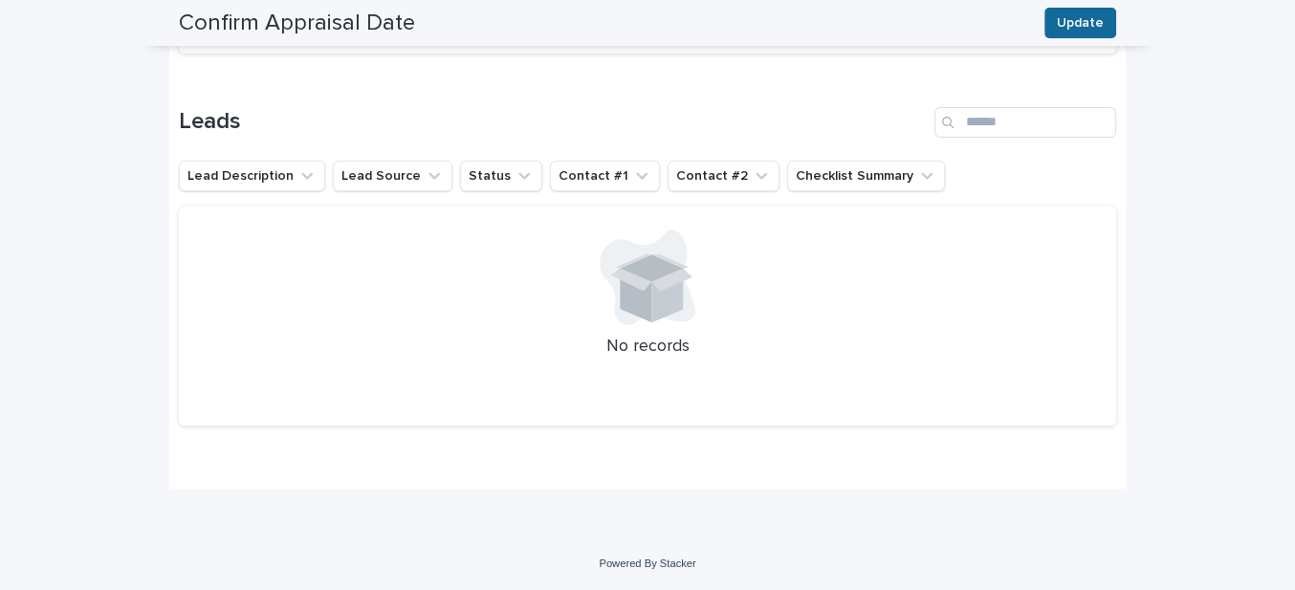
click at [1062, 26] on span "Update" at bounding box center [1079, 22] width 47 height 19
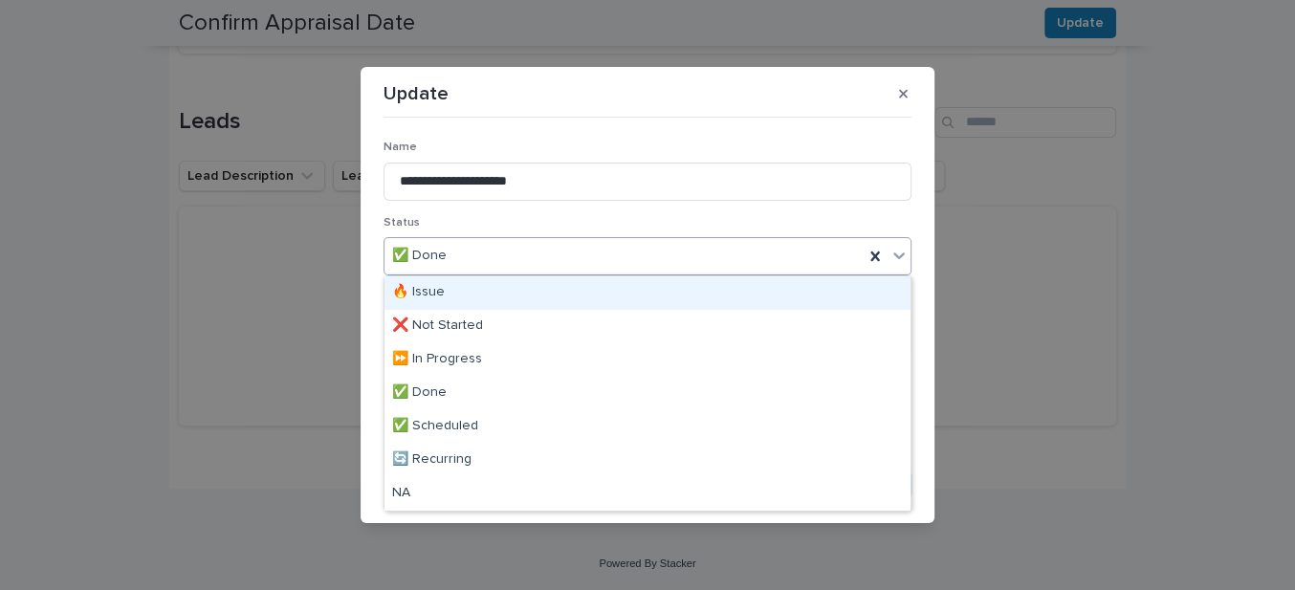
drag, startPoint x: 475, startPoint y: 259, endPoint x: 461, endPoint y: 303, distance: 46.3
click at [475, 260] on div "✅ Done" at bounding box center [623, 256] width 479 height 32
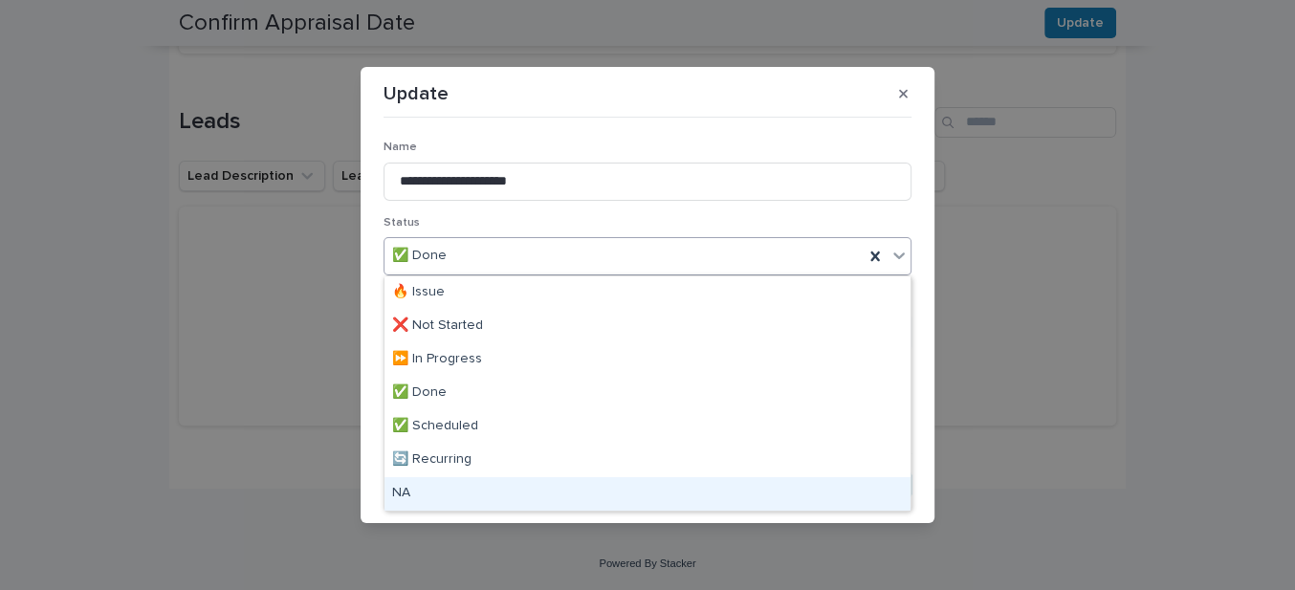
drag, startPoint x: 429, startPoint y: 473, endPoint x: 578, endPoint y: 488, distance: 149.8
click at [430, 496] on div "NA" at bounding box center [647, 493] width 526 height 33
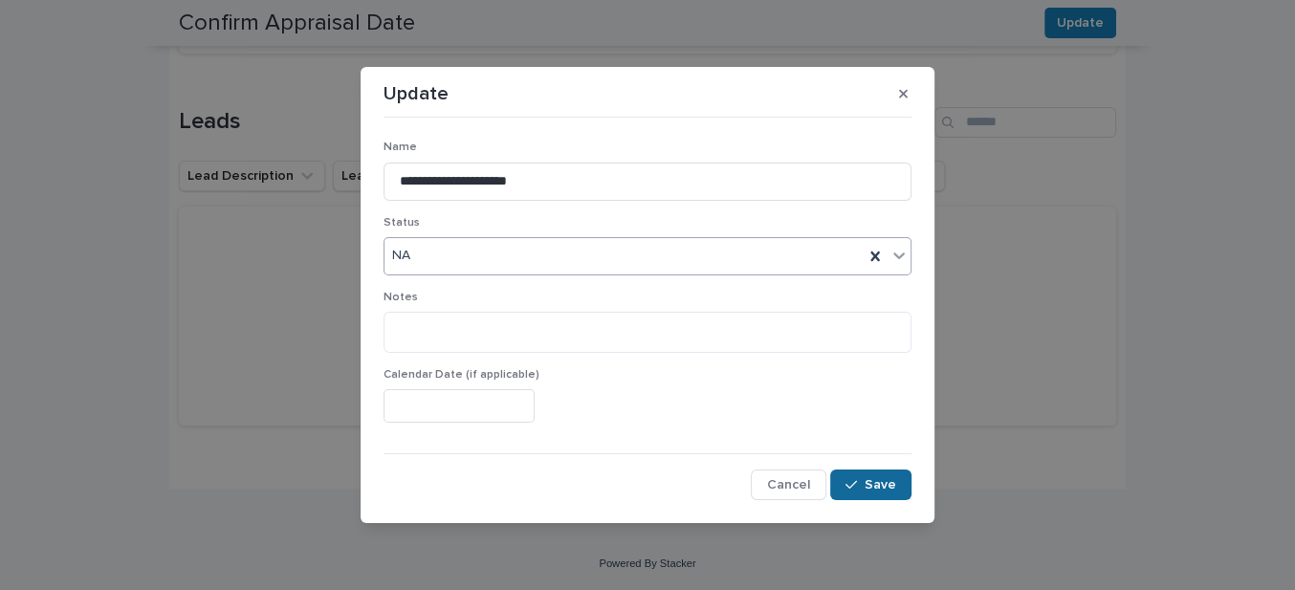
click at [874, 487] on span "Save" at bounding box center [880, 484] width 32 height 13
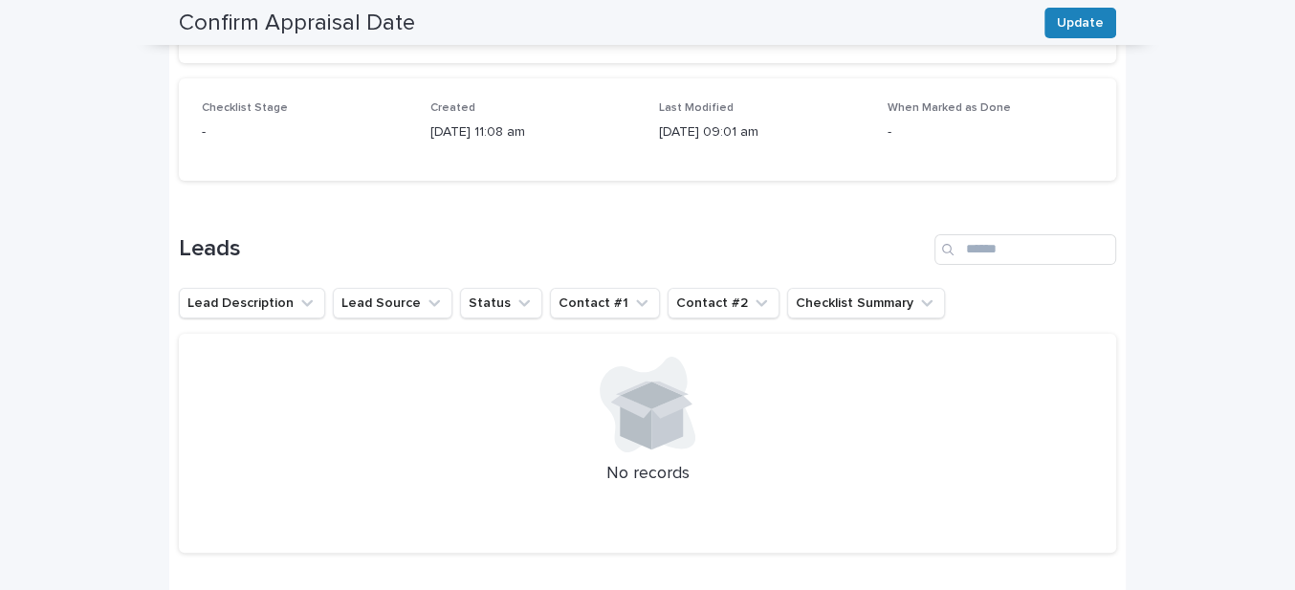
scroll to position [0, 0]
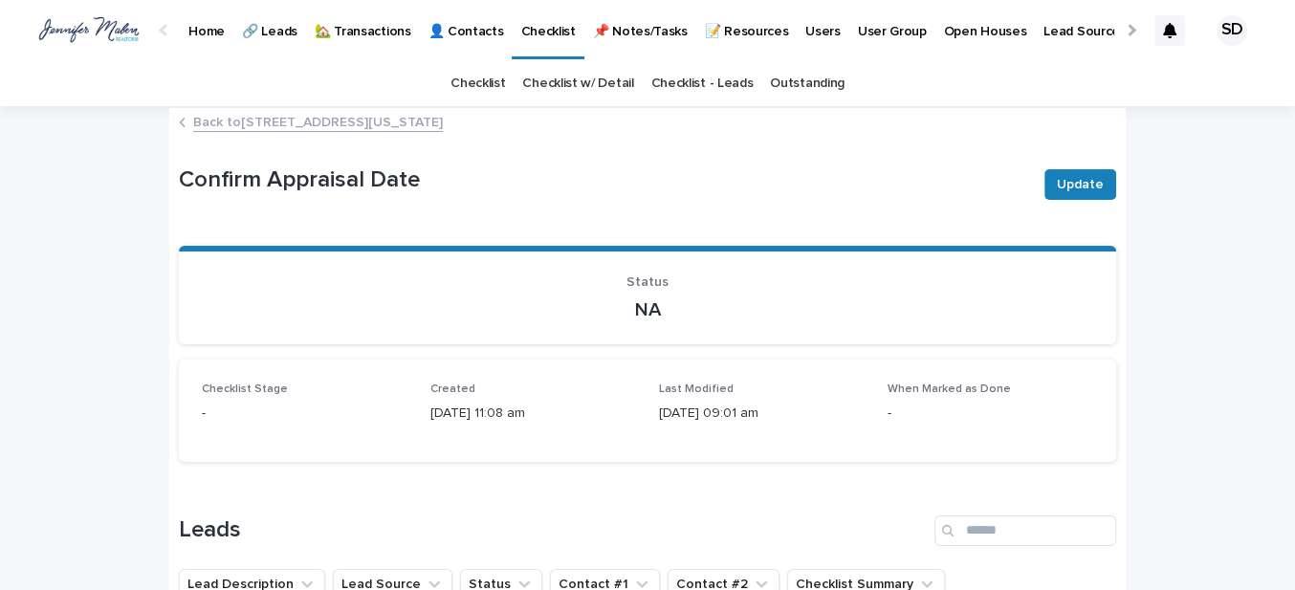
click at [359, 129] on link "Back to [STREET_ADDRESS][US_STATE]" at bounding box center [318, 121] width 250 height 22
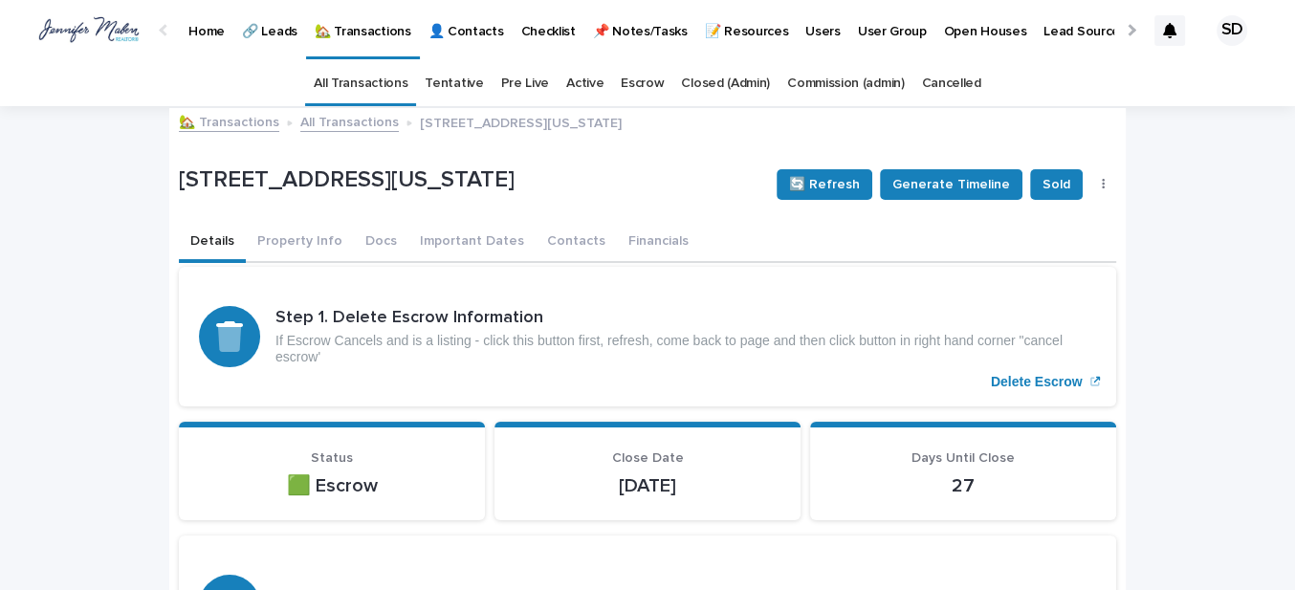
click at [248, 120] on link "🏡 Transactions" at bounding box center [229, 121] width 100 height 22
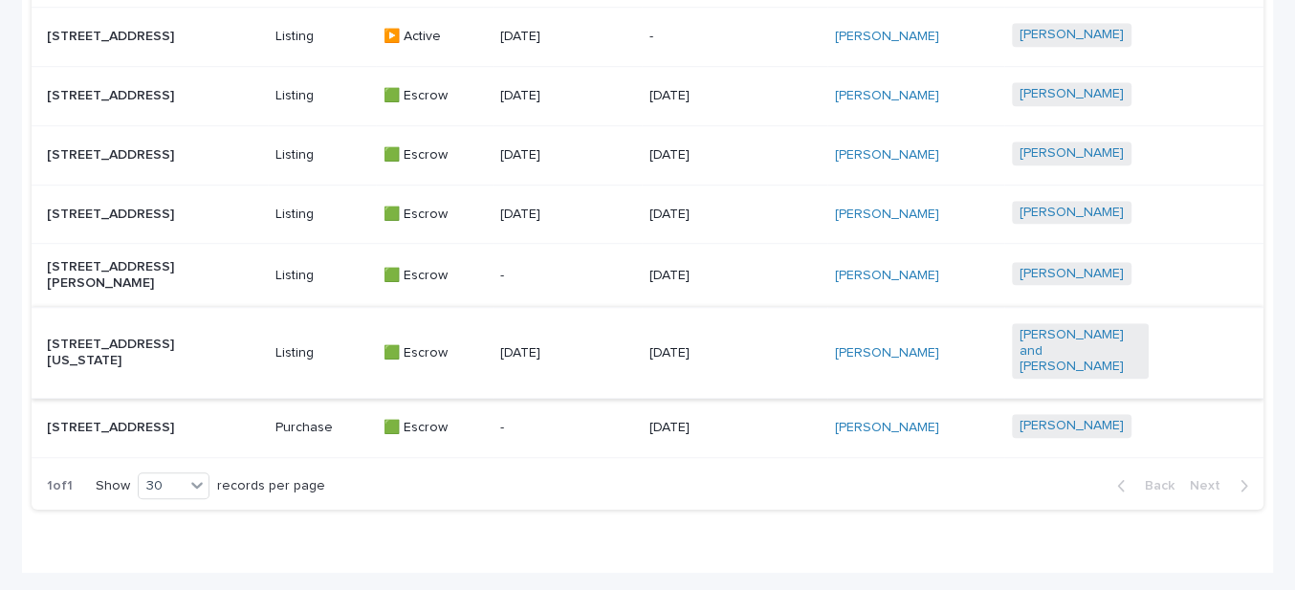
scroll to position [1123, 0]
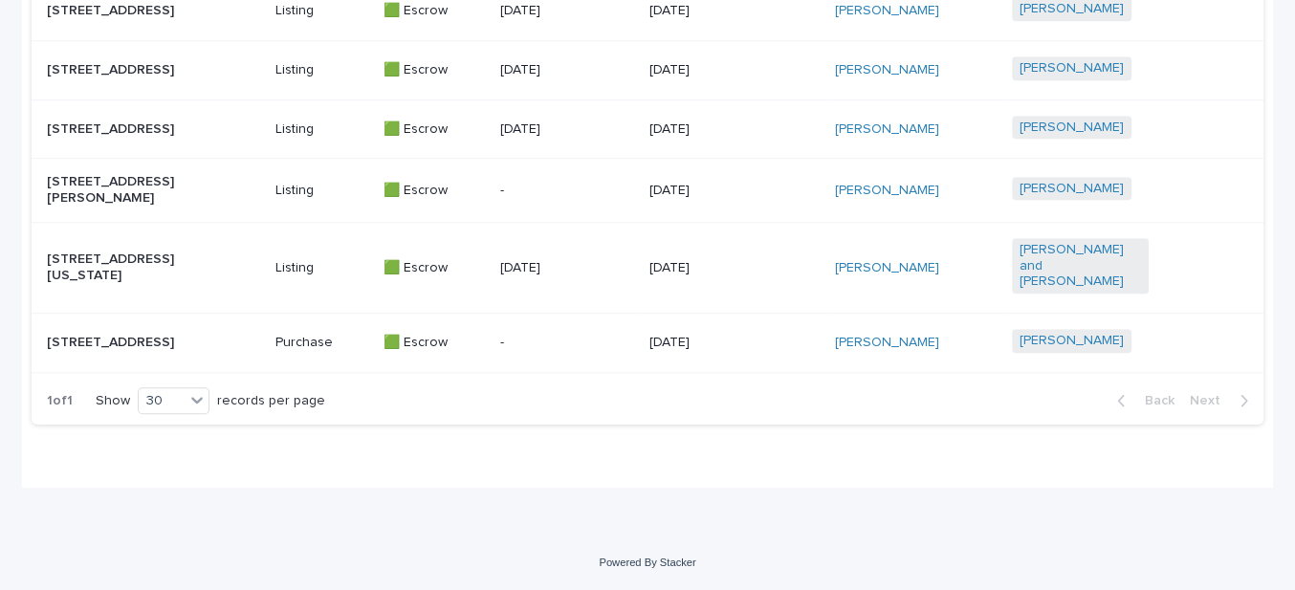
click at [98, 335] on p "[STREET_ADDRESS]" at bounding box center [115, 343] width 137 height 16
